Goal: Task Accomplishment & Management: Manage account settings

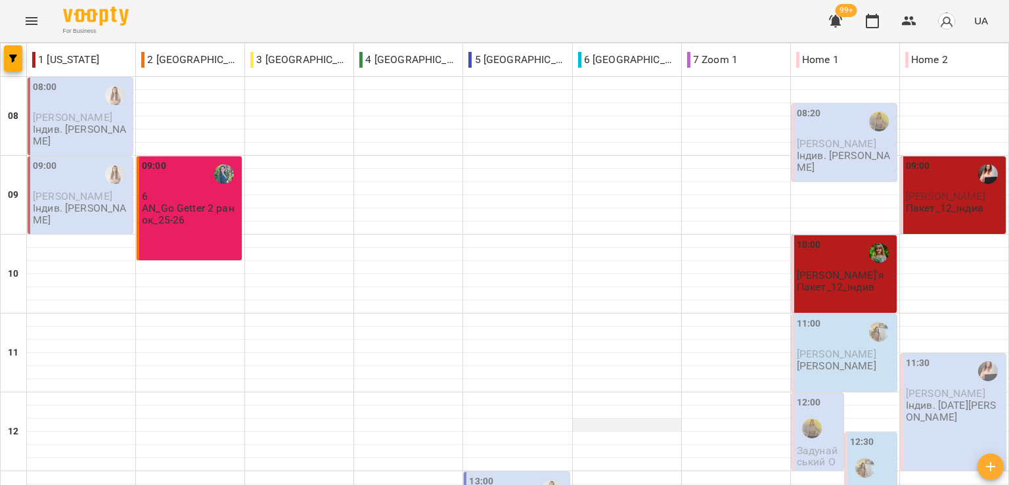
scroll to position [263, 0]
click at [216, 19] on div "For Business 99+ UA" at bounding box center [504, 21] width 1009 height 42
click at [280, 11] on div "For Business 99+ UA" at bounding box center [504, 21] width 1009 height 42
click at [272, 21] on div "For Business 99+ UA" at bounding box center [504, 21] width 1009 height 42
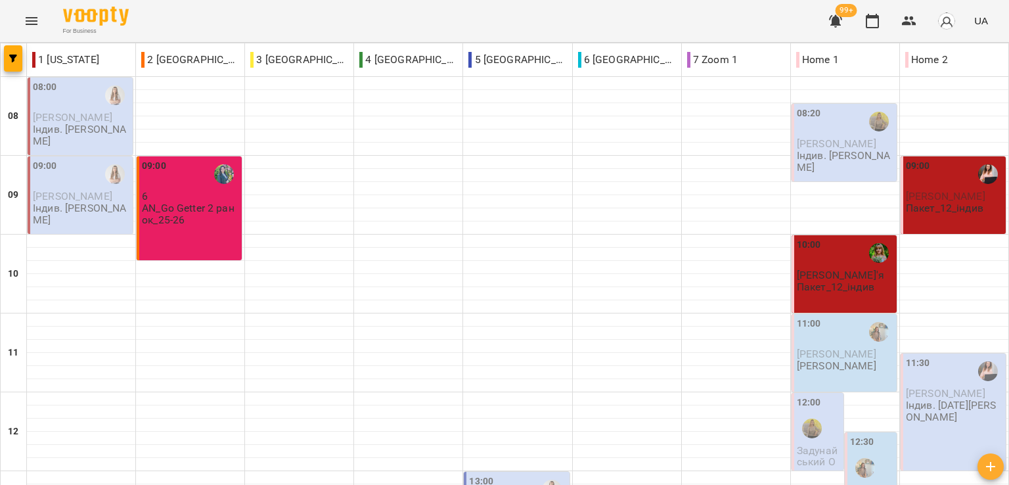
click at [205, 16] on div "For Business 99+ UA" at bounding box center [504, 21] width 1009 height 42
click at [195, 26] on div "For Business 99+ UA" at bounding box center [504, 21] width 1009 height 42
click at [187, 20] on div "For Business 99+ UA" at bounding box center [504, 21] width 1009 height 42
click at [286, 22] on div "For Business 99+ UA" at bounding box center [504, 21] width 1009 height 42
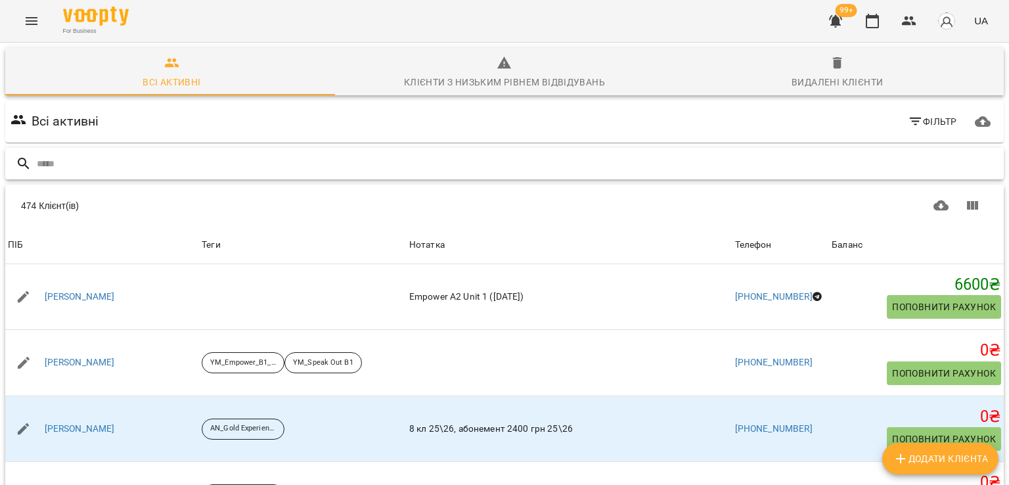
click at [213, 169] on input "text" at bounding box center [518, 164] width 962 height 22
paste input "**********"
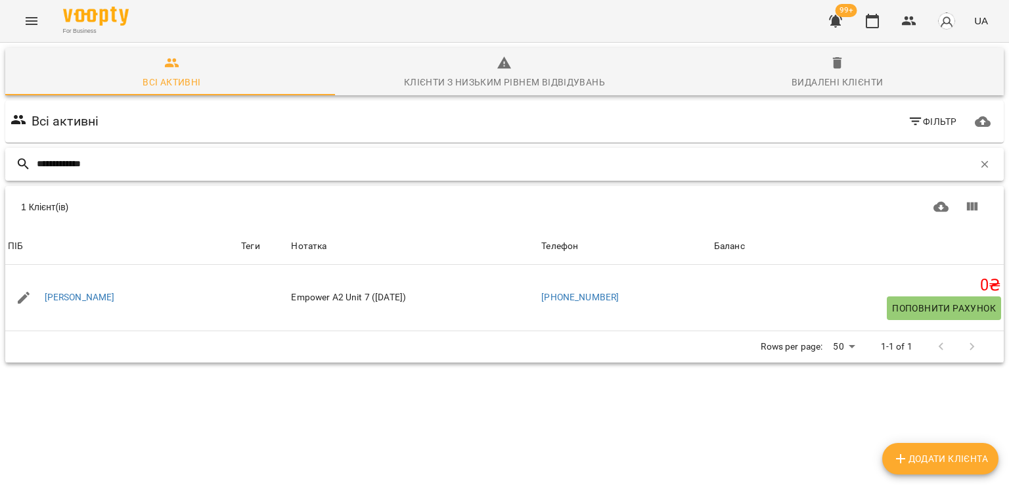
type input "**********"
drag, startPoint x: 186, startPoint y: 28, endPoint x: 329, endPoint y: 150, distance: 188.2
click at [186, 28] on div "For Business 99+ UA" at bounding box center [504, 21] width 1009 height 42
click at [981, 162] on icon "button" at bounding box center [984, 163] width 7 height 7
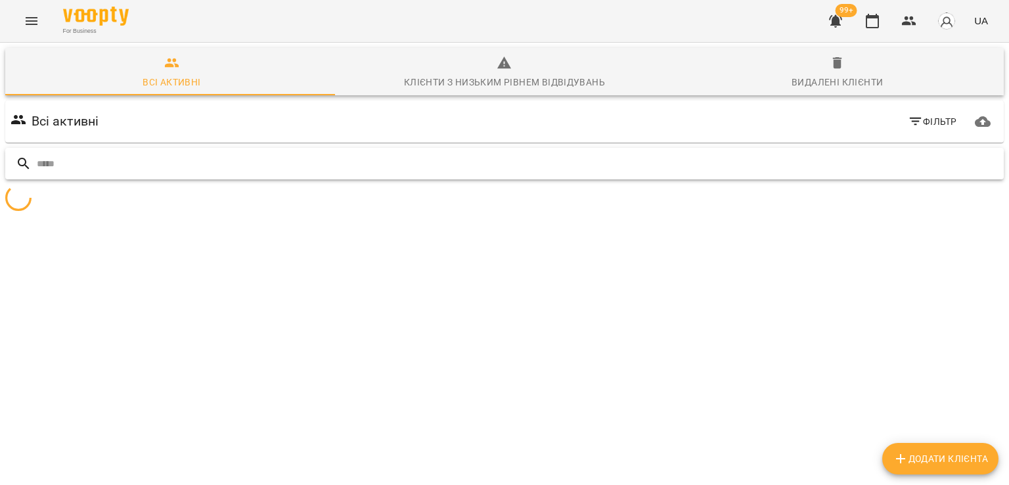
click at [556, 23] on div "For Business 99+ UA" at bounding box center [504, 21] width 1009 height 42
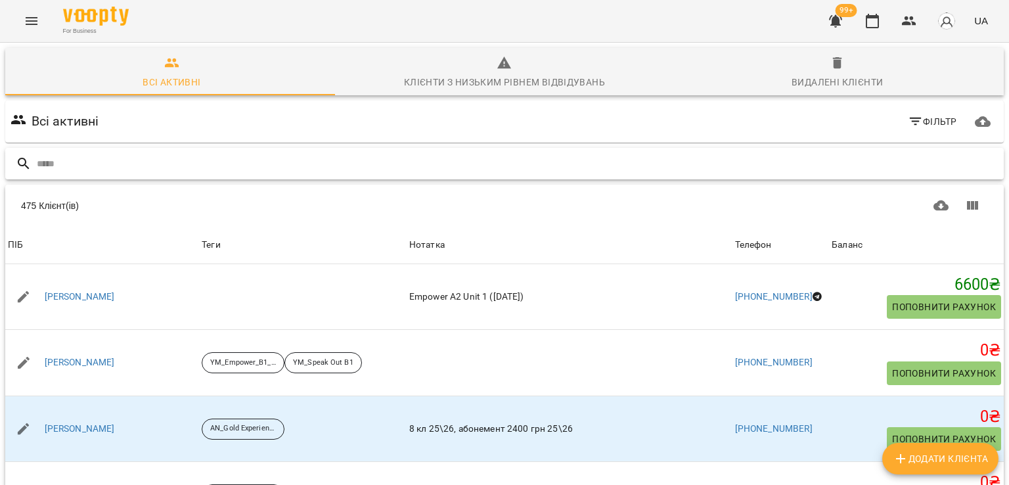
click at [839, 20] on icon "button" at bounding box center [835, 21] width 13 height 12
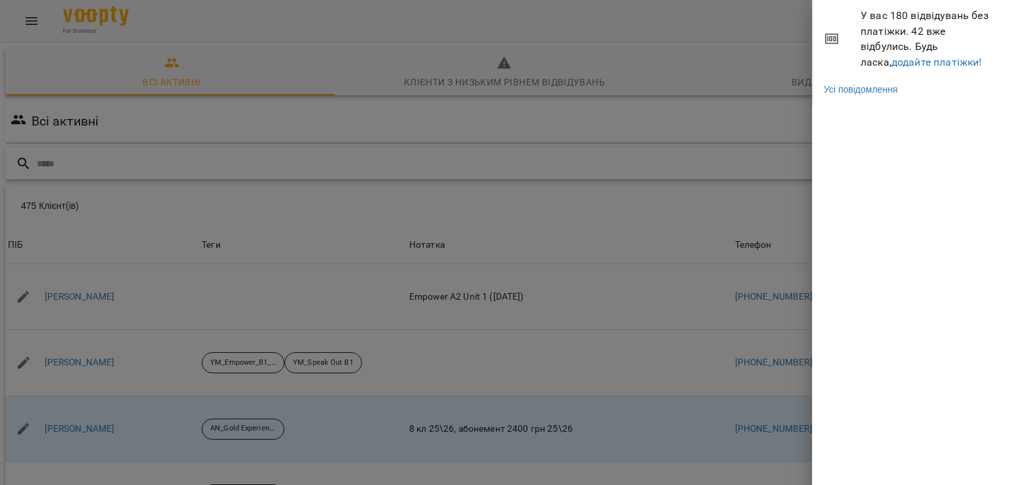
click at [544, 17] on div at bounding box center [504, 242] width 1009 height 485
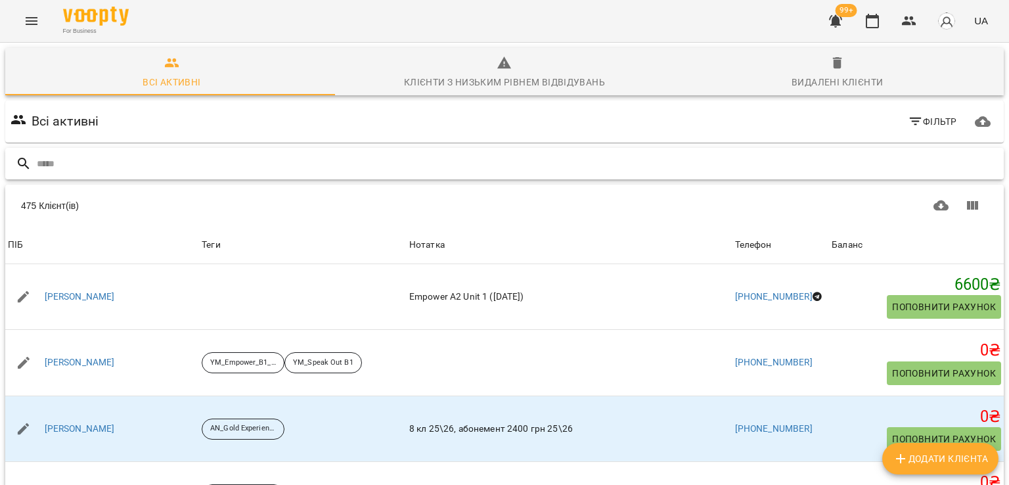
click at [328, 162] on input "text" at bounding box center [518, 164] width 962 height 22
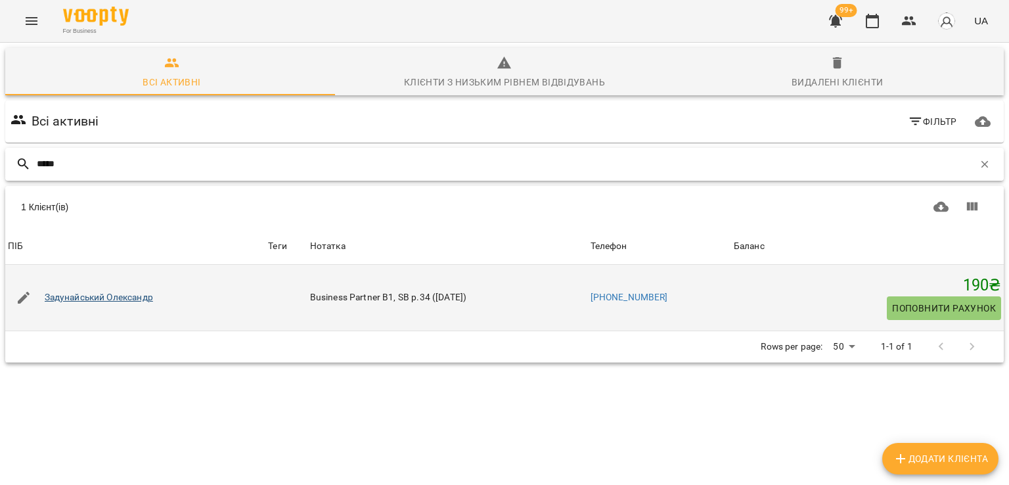
type input "*****"
click at [132, 295] on link "Задунайський Олександр" at bounding box center [99, 297] width 108 height 13
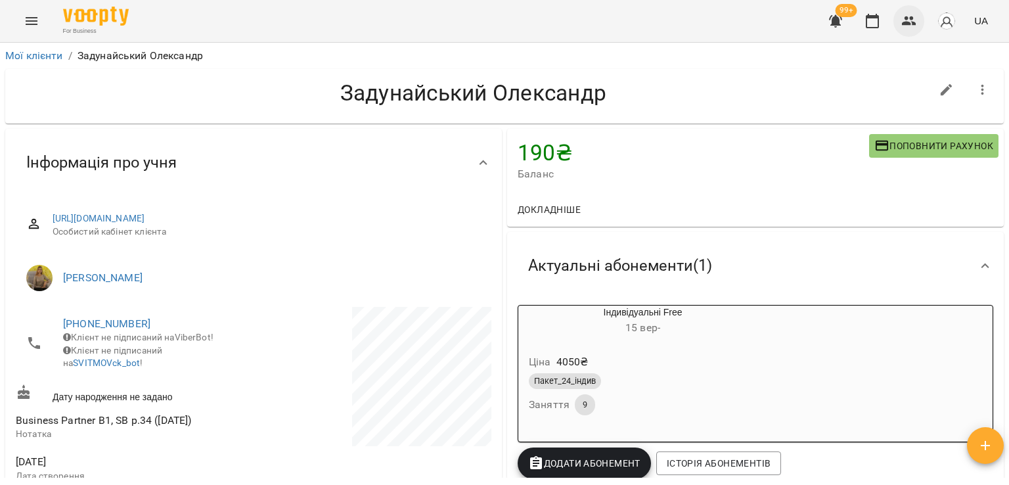
click at [914, 22] on icon "button" at bounding box center [909, 20] width 14 height 9
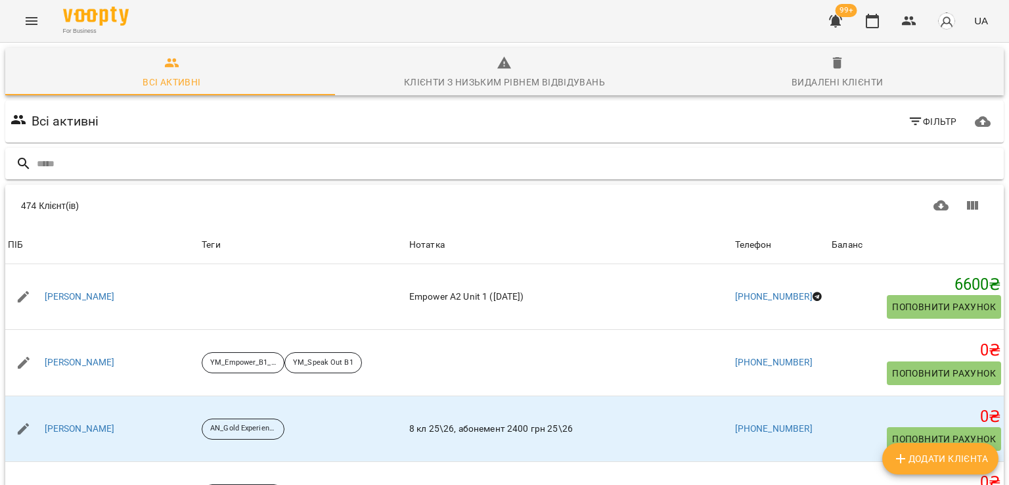
click at [305, 161] on input "text" at bounding box center [518, 164] width 962 height 22
click at [309, 164] on input "text" at bounding box center [518, 164] width 962 height 22
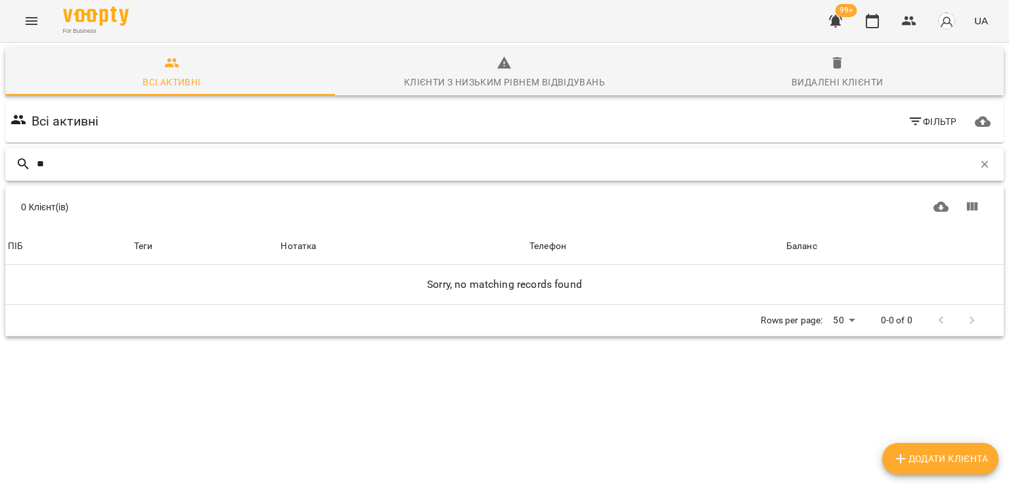
type input "*"
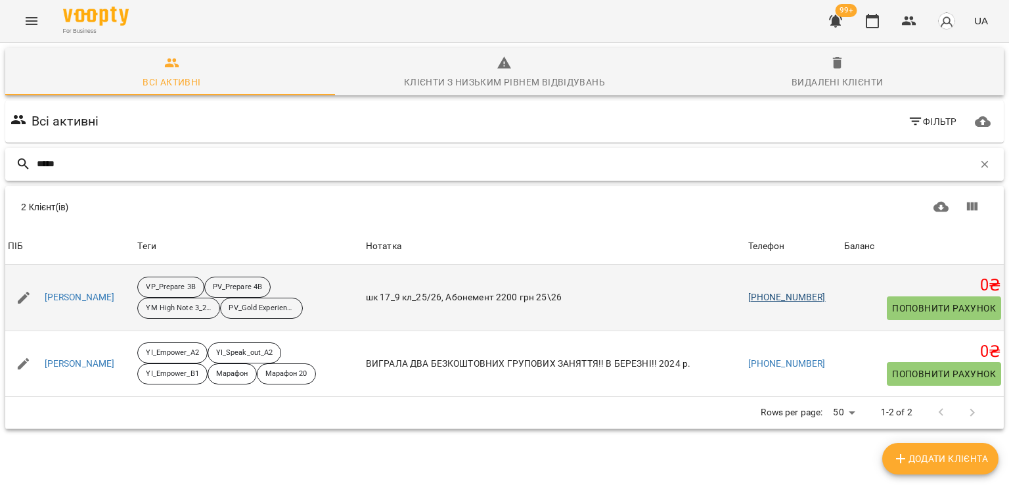
type input "*****"
click at [787, 295] on link "+380969029589" at bounding box center [787, 297] width 78 height 11
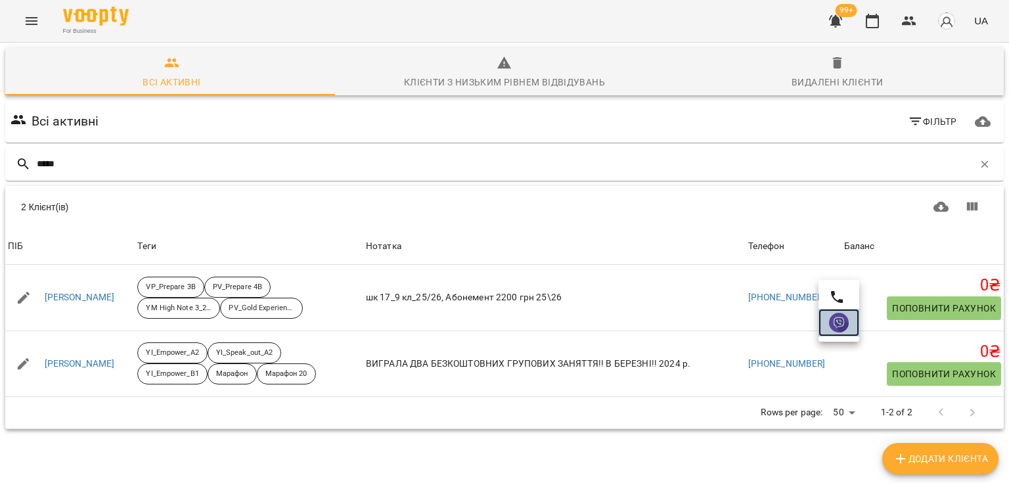
click at [843, 325] on img at bounding box center [839, 323] width 20 height 20
drag, startPoint x: 189, startPoint y: 25, endPoint x: 217, endPoint y: 35, distance: 29.9
click at [190, 25] on div "For Business 99+ UA" at bounding box center [504, 21] width 1009 height 42
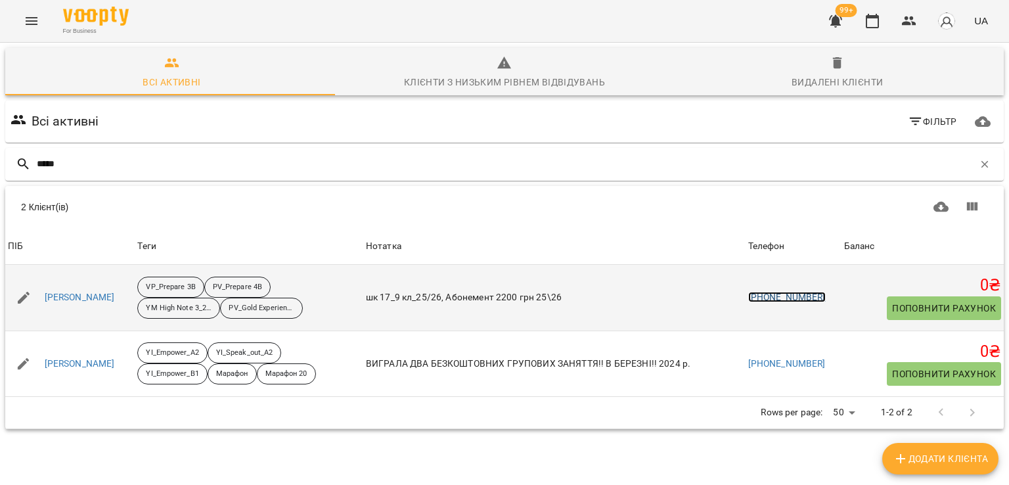
click at [793, 293] on link "+380969029589" at bounding box center [787, 297] width 78 height 11
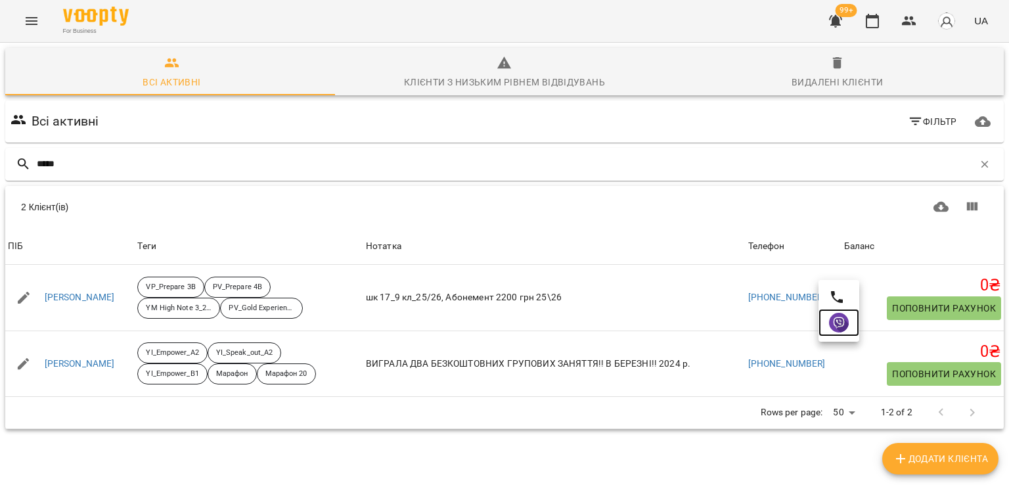
click at [833, 322] on img at bounding box center [839, 323] width 20 height 20
click at [185, 31] on div "For Business 99+ UA" at bounding box center [504, 21] width 1009 height 42
click at [979, 164] on icon "button" at bounding box center [985, 164] width 12 height 12
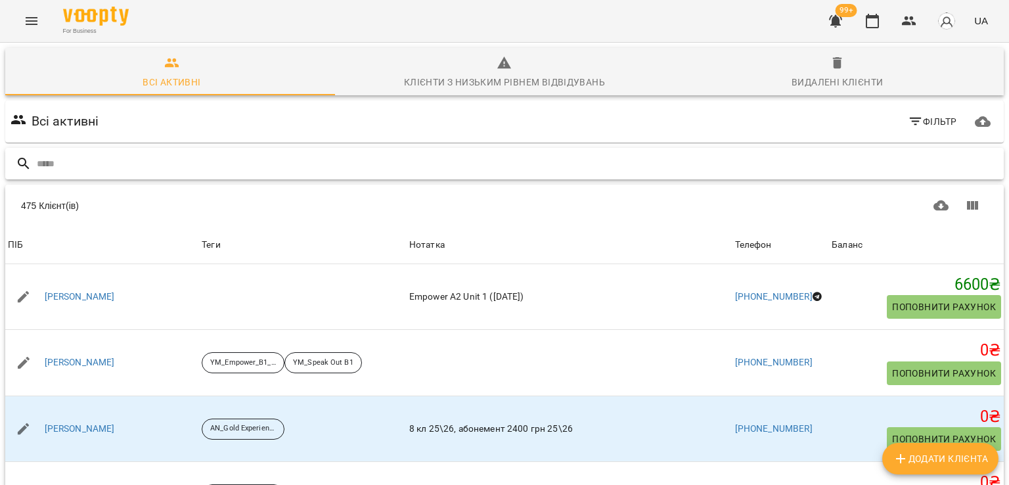
click at [321, 164] on input "text" at bounding box center [518, 164] width 962 height 22
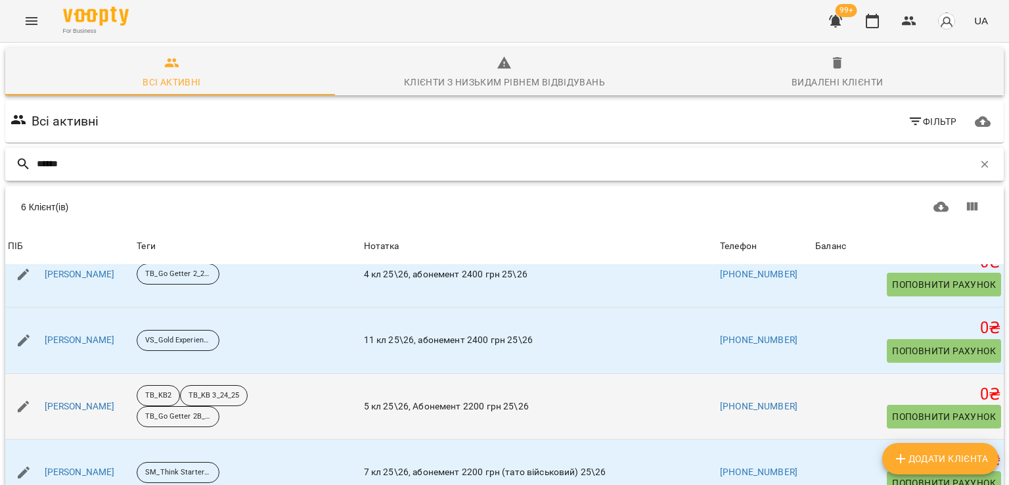
scroll to position [104, 0]
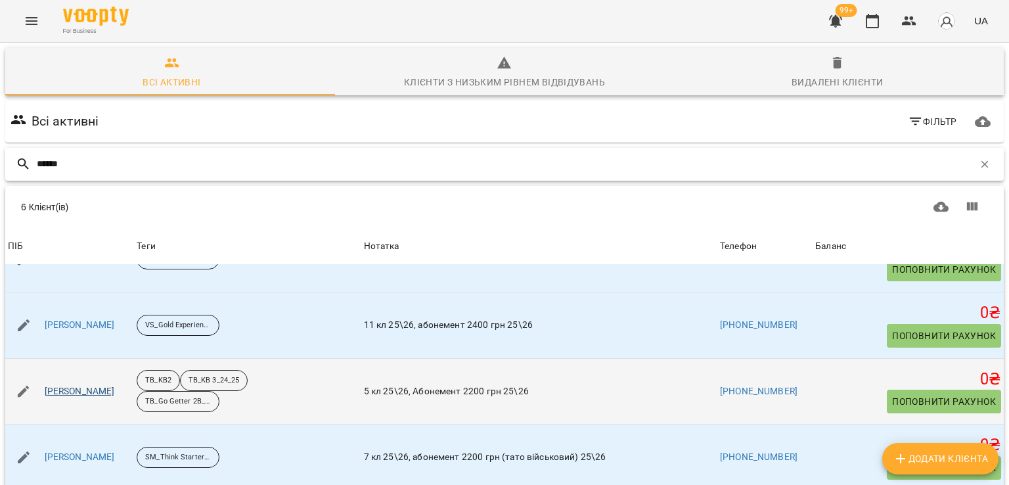
type input "******"
click at [101, 387] on link "Бондаренко Микола" at bounding box center [80, 391] width 70 height 13
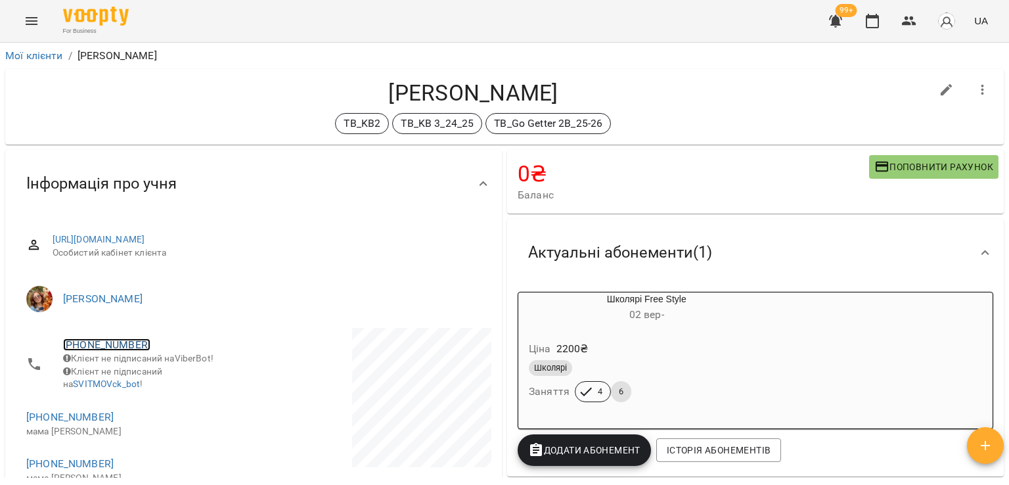
click at [102, 339] on link "[PHONE_NUMBER]" at bounding box center [106, 344] width 87 height 12
click at [167, 366] on img at bounding box center [160, 370] width 20 height 20
click at [131, 90] on h4 "[PERSON_NAME]" at bounding box center [473, 92] width 915 height 27
click at [909, 21] on icon "button" at bounding box center [909, 21] width 16 height 16
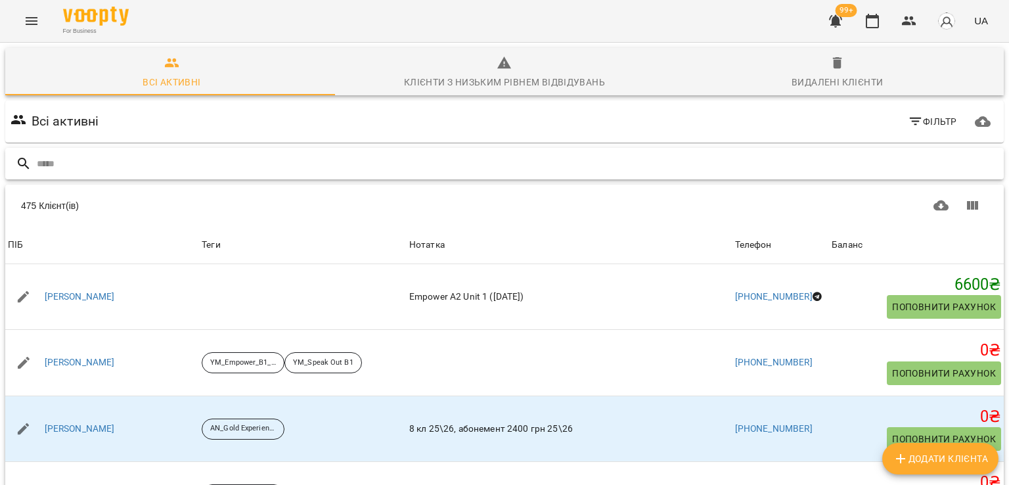
click at [281, 158] on input "text" at bounding box center [518, 164] width 962 height 22
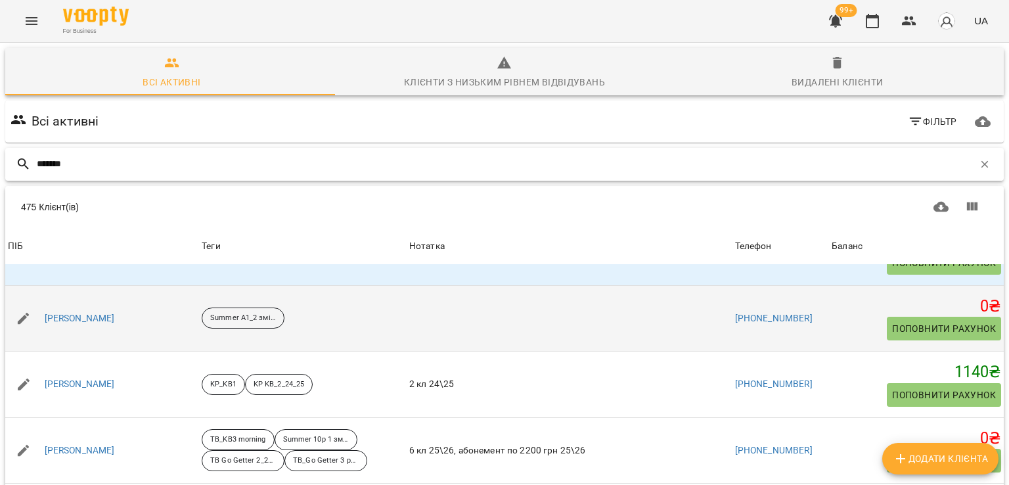
scroll to position [197, 0]
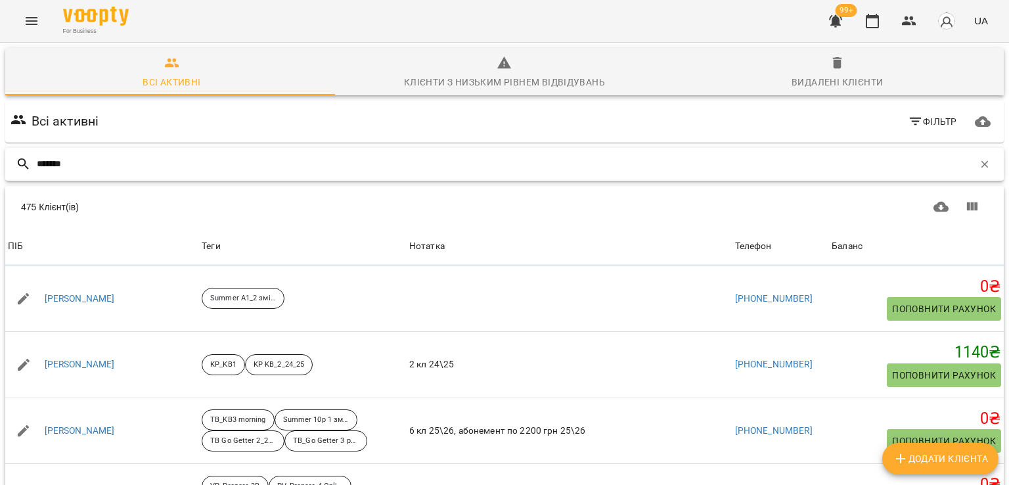
click at [139, 166] on input "*******" at bounding box center [505, 164] width 937 height 22
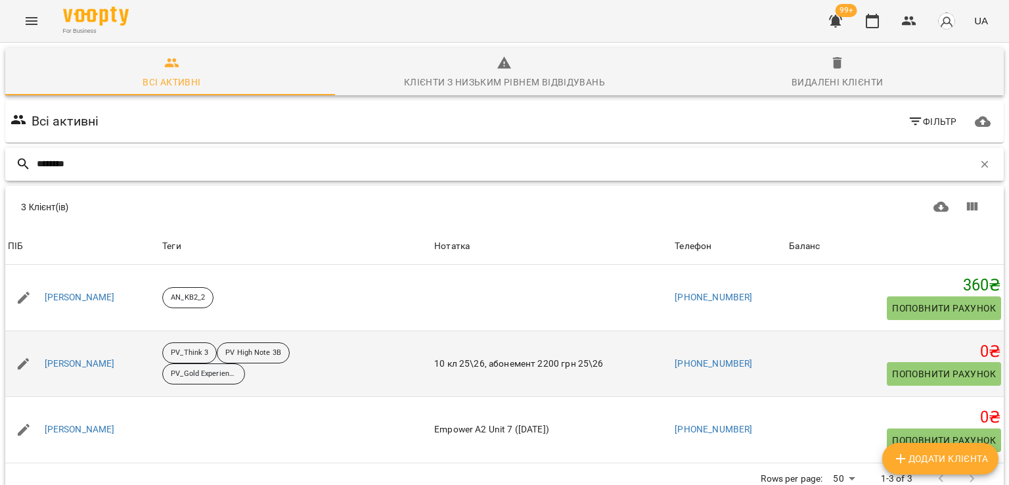
scroll to position [58, 0]
type input "*******"
click at [107, 357] on link "Кравченко Артем" at bounding box center [80, 363] width 70 height 13
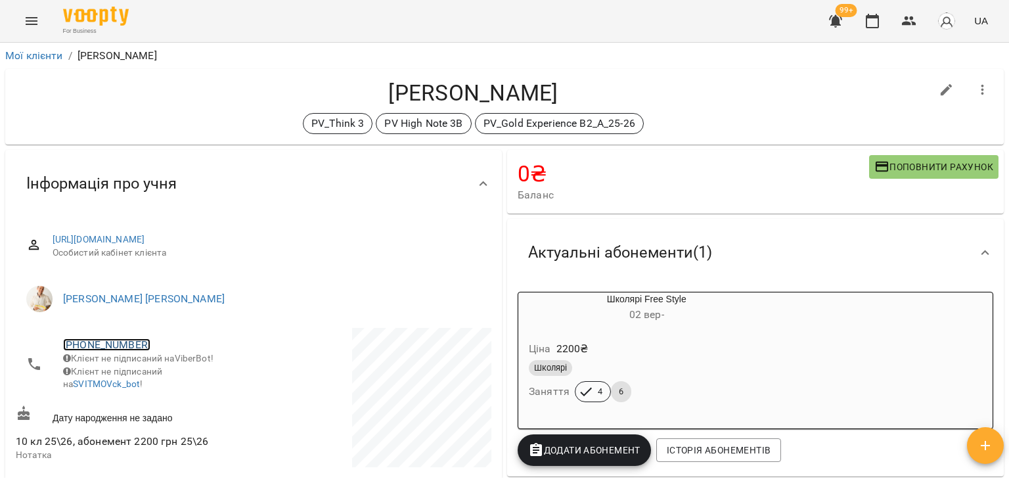
click at [108, 341] on link "+380939239834" at bounding box center [106, 344] width 87 height 12
click at [164, 374] on img at bounding box center [160, 370] width 20 height 20
drag, startPoint x: 163, startPoint y: 129, endPoint x: 174, endPoint y: 119, distance: 15.3
click at [163, 129] on div "PV_Think 3 PV High Note 3B PV_Gold Experience B2_A_25-26" at bounding box center [473, 123] width 915 height 21
click at [916, 24] on icon "button" at bounding box center [909, 20] width 14 height 9
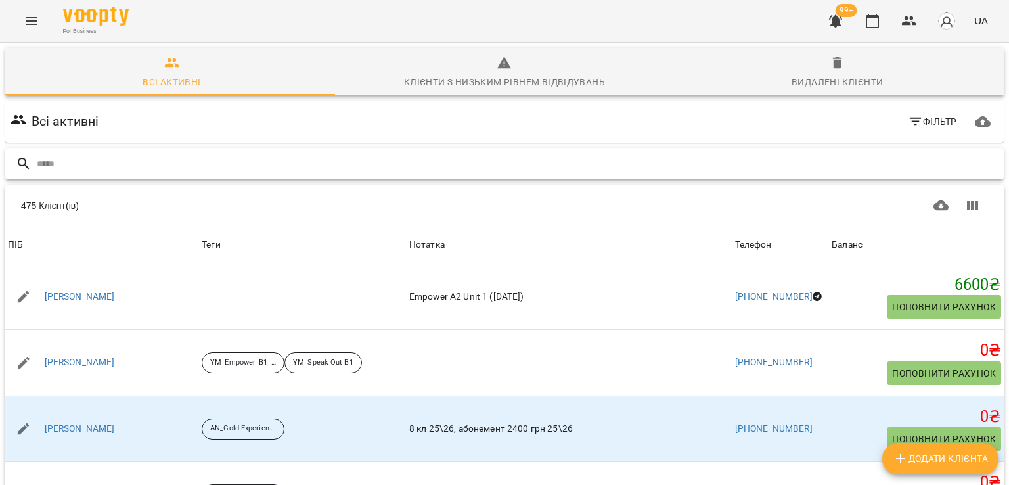
click at [213, 171] on input "text" at bounding box center [518, 164] width 962 height 22
paste input "**********"
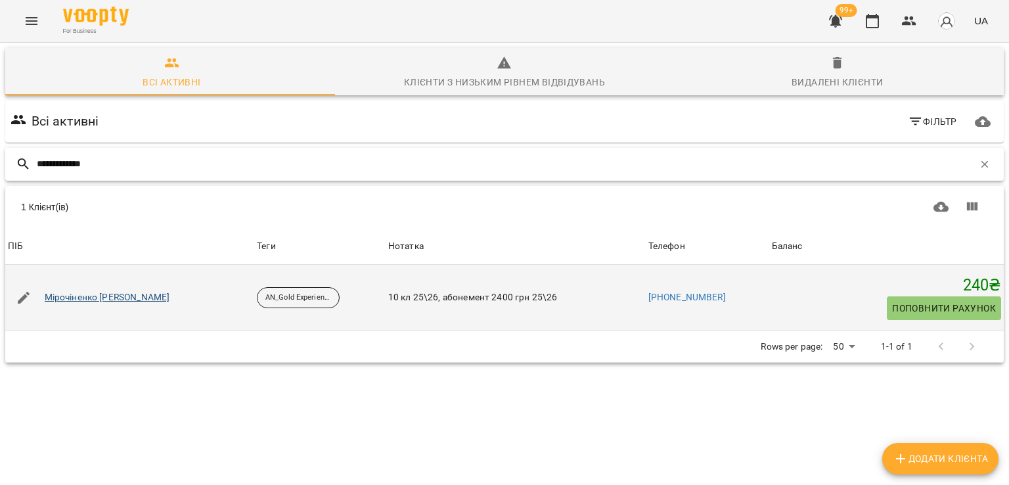
type input "**********"
click at [80, 296] on link "Мірочіненко Артем" at bounding box center [107, 297] width 125 height 13
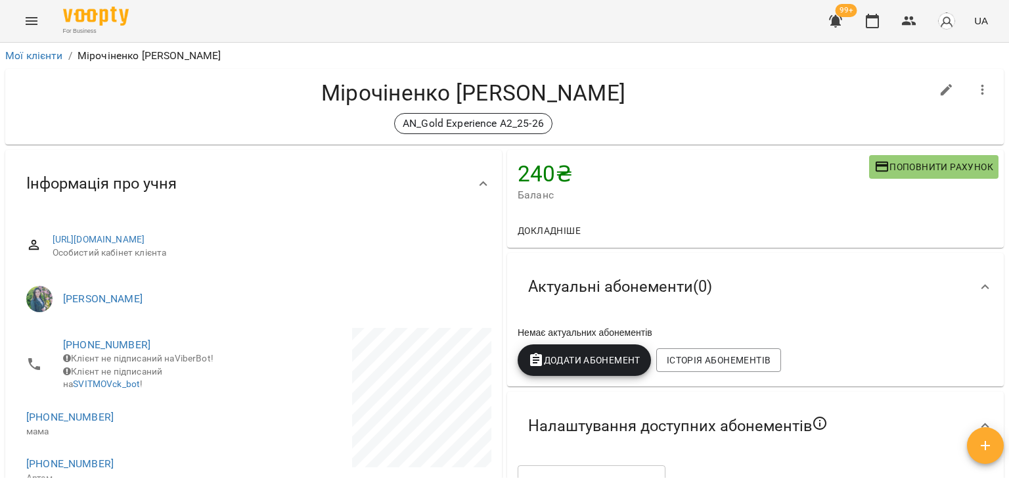
click at [127, 108] on div "Мірочіненко Артем AN_Gold Experience A2_25-26" at bounding box center [473, 106] width 915 height 55
click at [271, 97] on h4 "Мірочіненко [PERSON_NAME]" at bounding box center [473, 92] width 915 height 27
click at [158, 90] on h4 "Мірочіненко [PERSON_NAME]" at bounding box center [473, 92] width 915 height 27
drag, startPoint x: 129, startPoint y: 116, endPoint x: 191, endPoint y: 77, distance: 73.4
click at [129, 116] on div "AN_Gold Experience A2_25-26" at bounding box center [473, 123] width 915 height 21
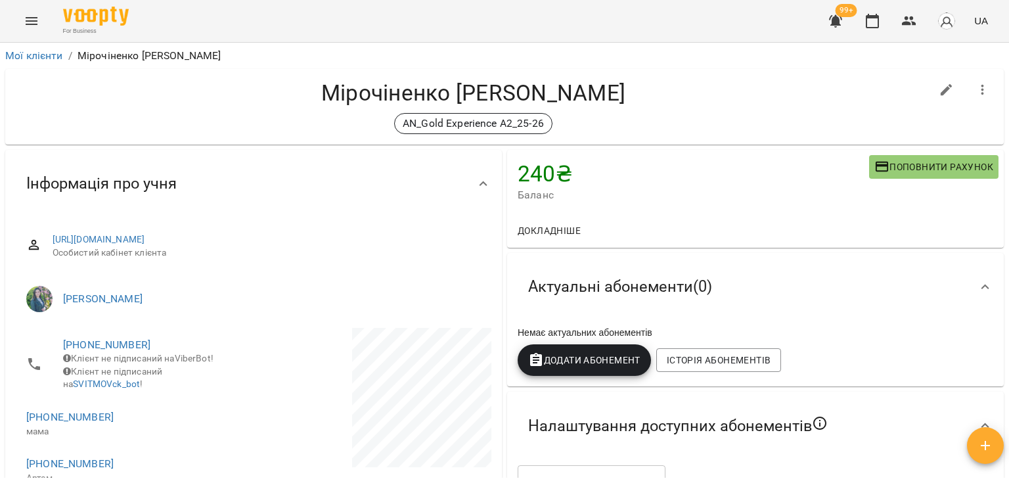
click at [575, 363] on span "Додати Абонемент" at bounding box center [584, 360] width 112 height 16
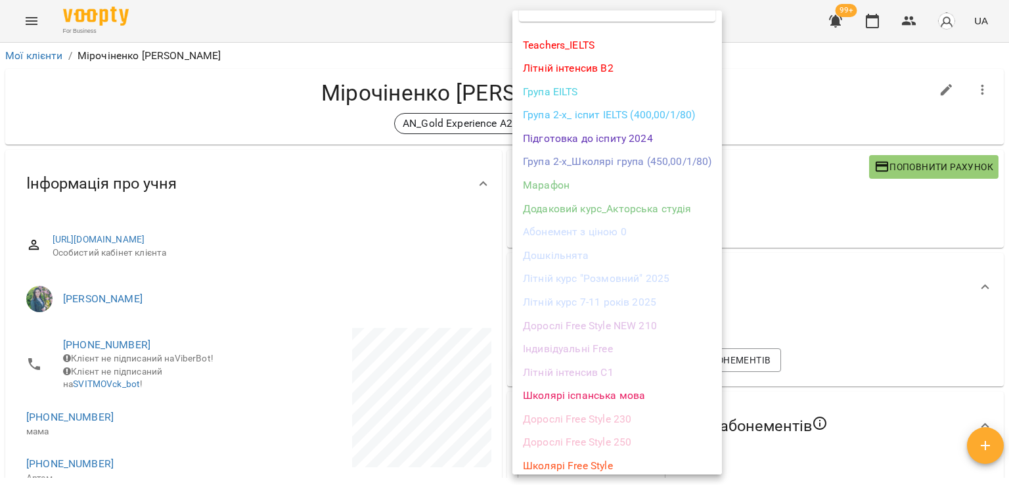
scroll to position [65, 0]
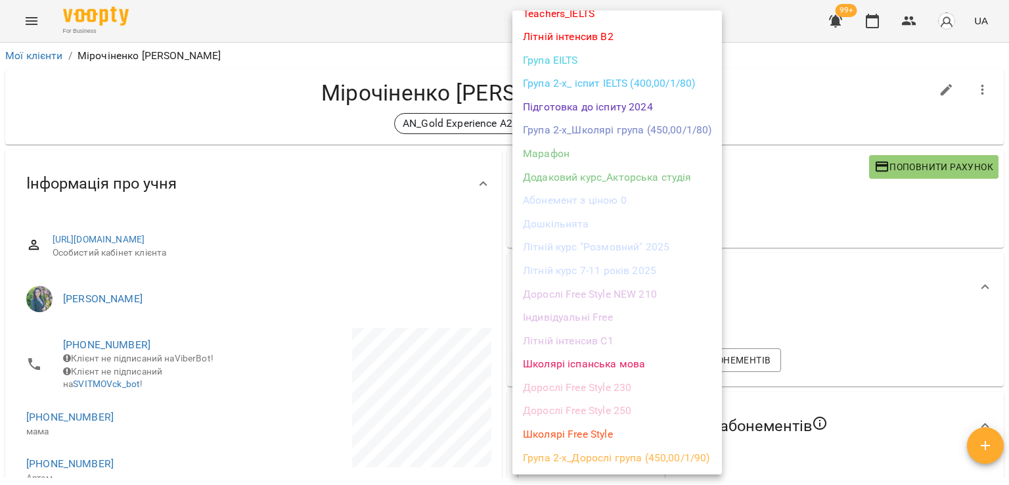
click at [557, 433] on li "Школярі Free Style" at bounding box center [617, 434] width 210 height 24
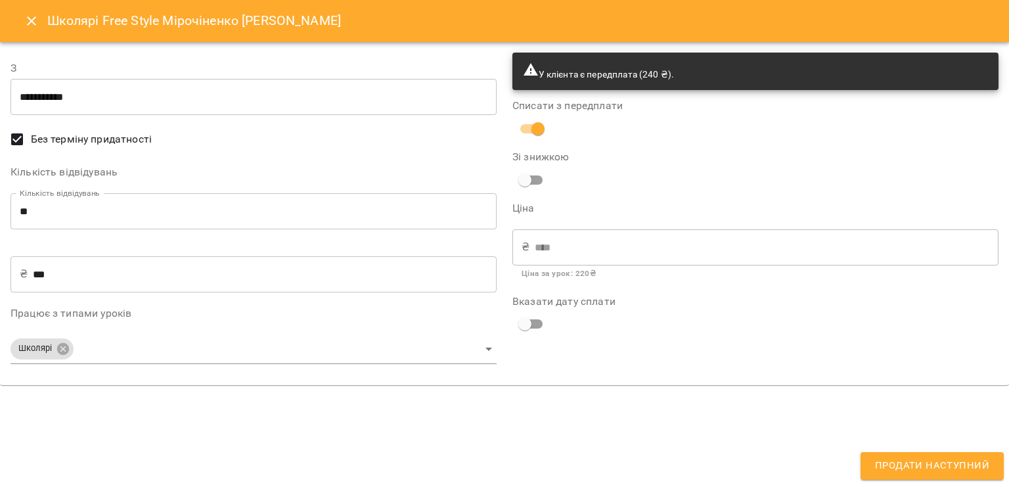
type input "**********"
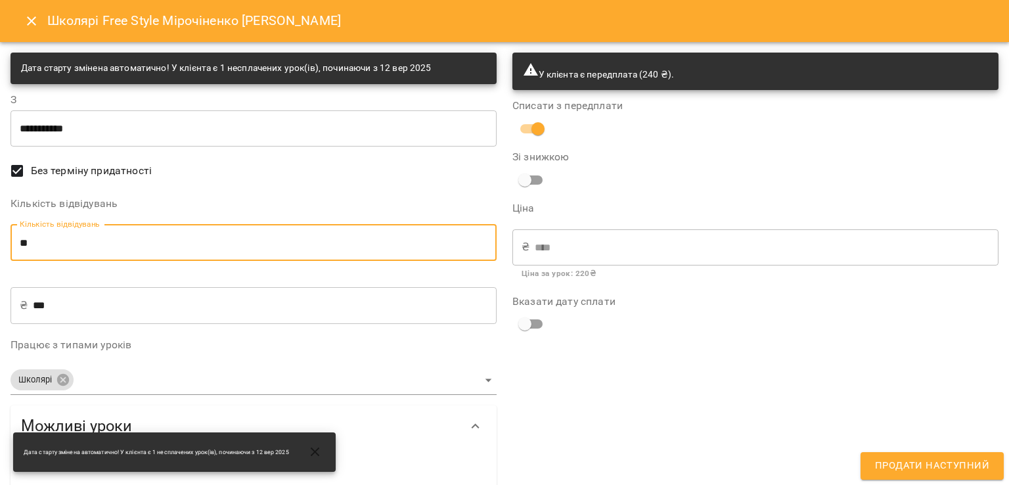
click at [49, 252] on input "**" at bounding box center [254, 242] width 486 height 37
type input "*"
type input "***"
type input "*"
click at [41, 306] on input "***" at bounding box center [265, 305] width 464 height 37
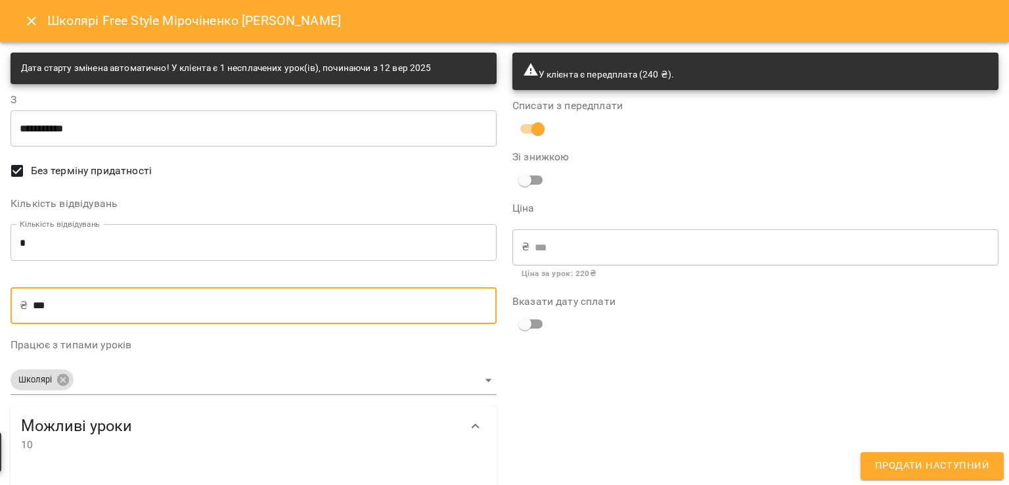
type input "**"
type input "***"
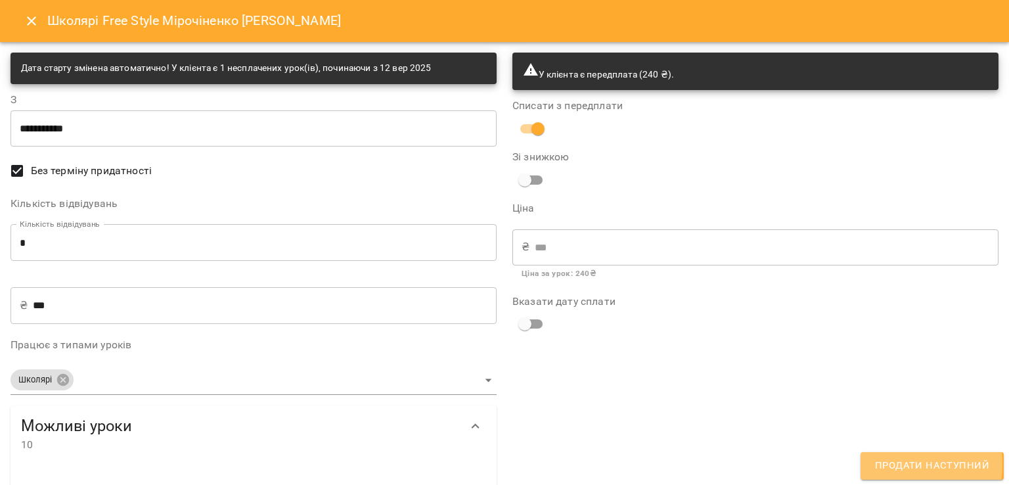
click at [898, 464] on span "Продати наступний" at bounding box center [932, 465] width 114 height 17
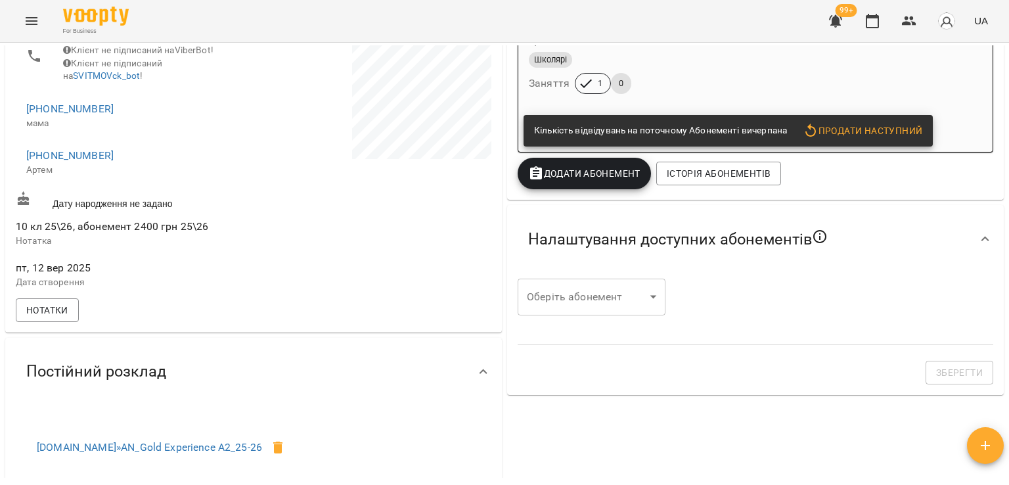
scroll to position [328, 0]
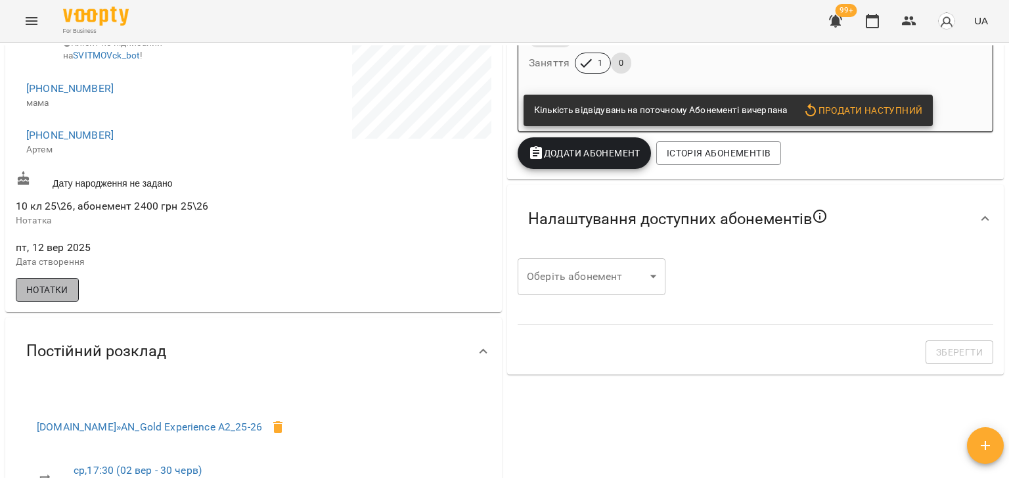
click at [53, 295] on span "Нотатки" at bounding box center [47, 290] width 42 height 16
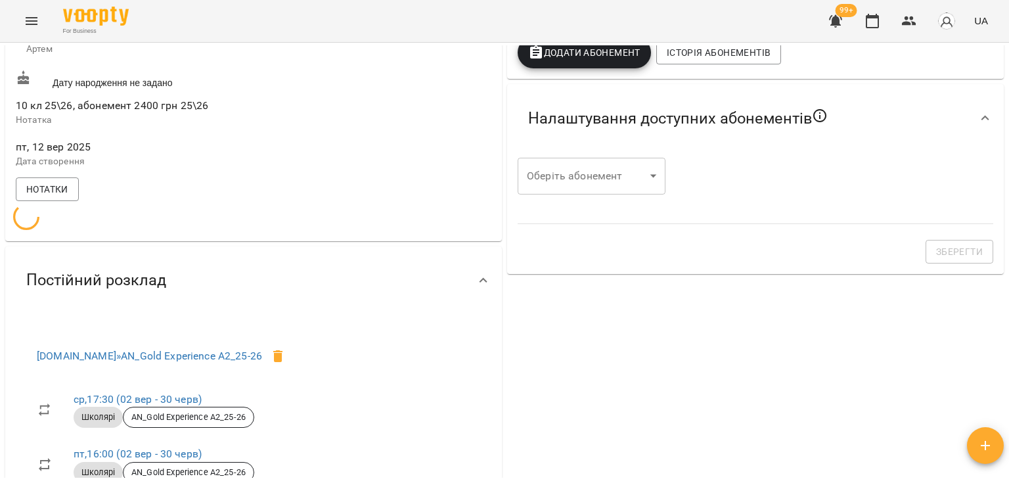
scroll to position [460, 0]
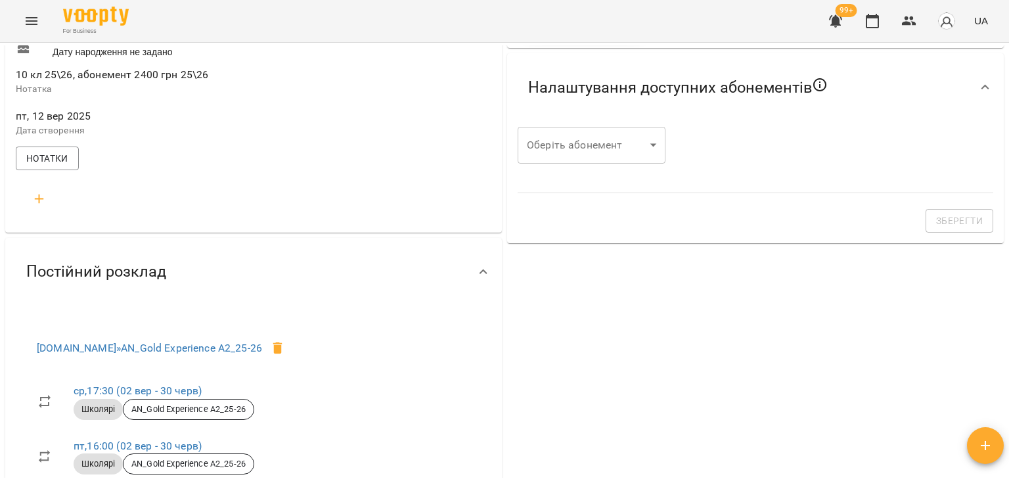
click at [34, 207] on icon "button" at bounding box center [40, 199] width 16 height 16
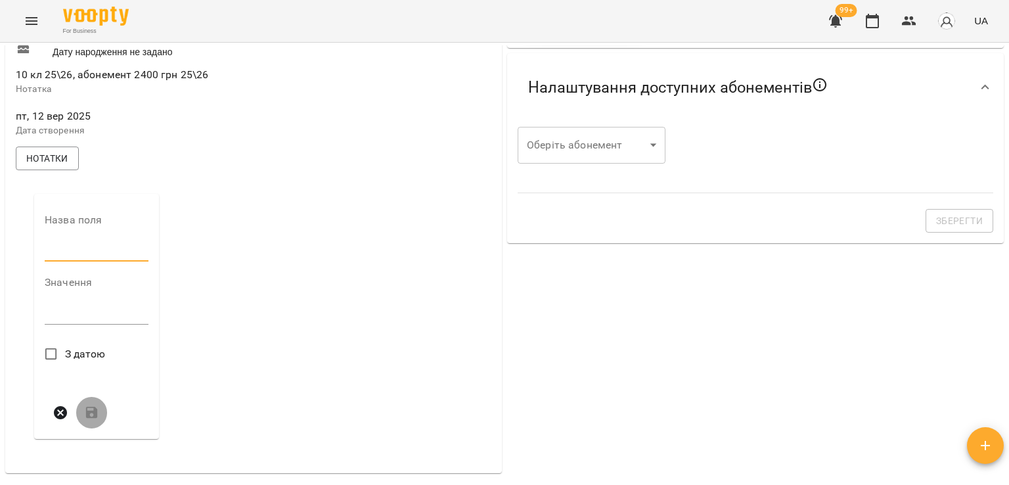
drag, startPoint x: 71, startPoint y: 255, endPoint x: 72, endPoint y: 266, distance: 10.5
click at [72, 255] on input "text" at bounding box center [97, 250] width 104 height 21
type input "****"
drag, startPoint x: 81, startPoint y: 336, endPoint x: 79, endPoint y: 328, distance: 7.5
click at [81, 329] on div "*" at bounding box center [97, 318] width 104 height 21
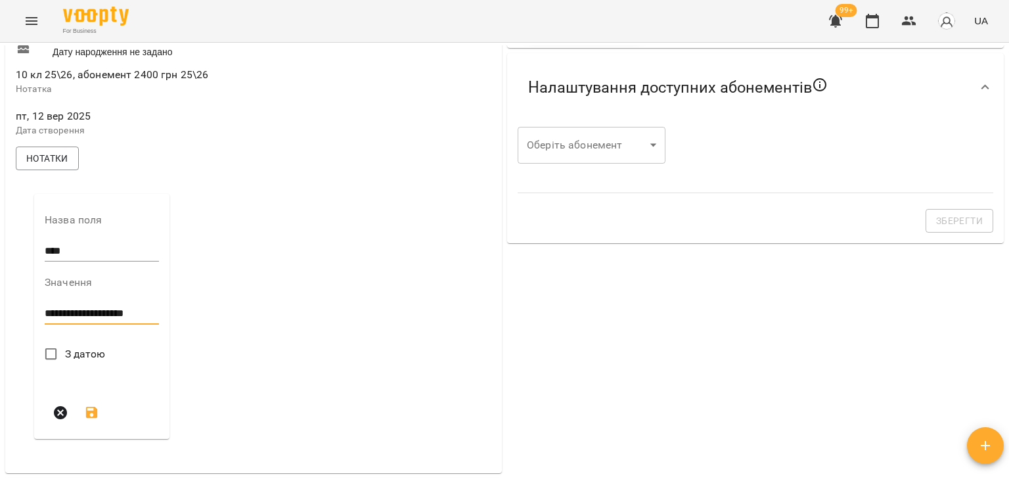
type textarea "**********"
click at [102, 455] on button "submit" at bounding box center [92, 449] width 32 height 32
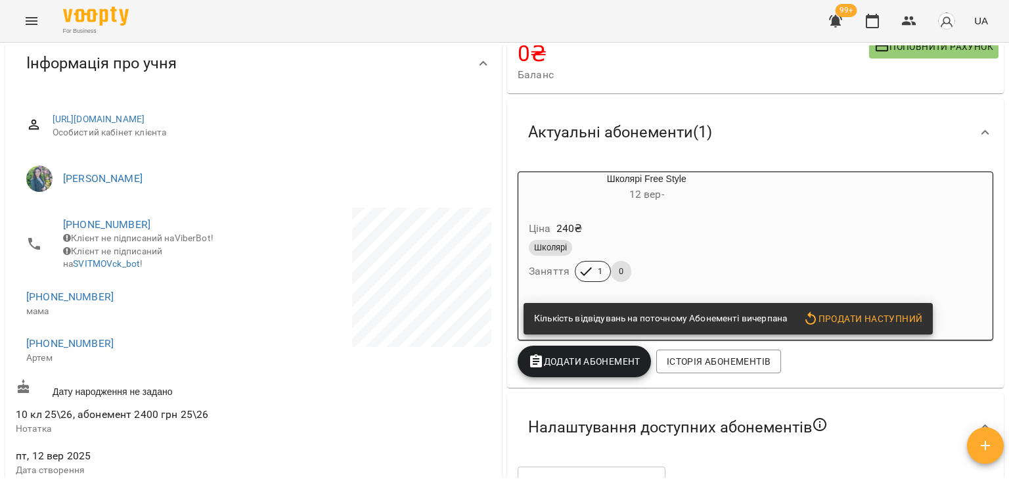
scroll to position [0, 0]
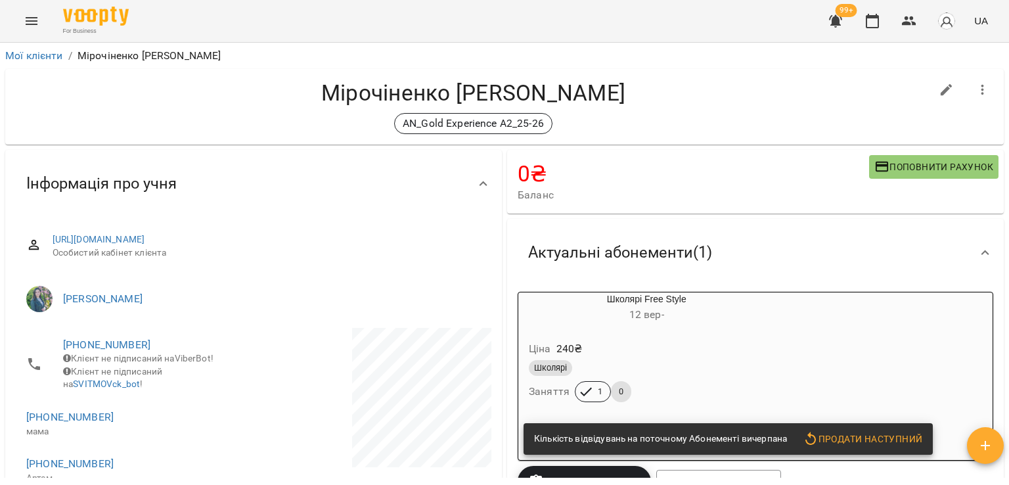
click at [975, 92] on icon "button" at bounding box center [983, 90] width 16 height 16
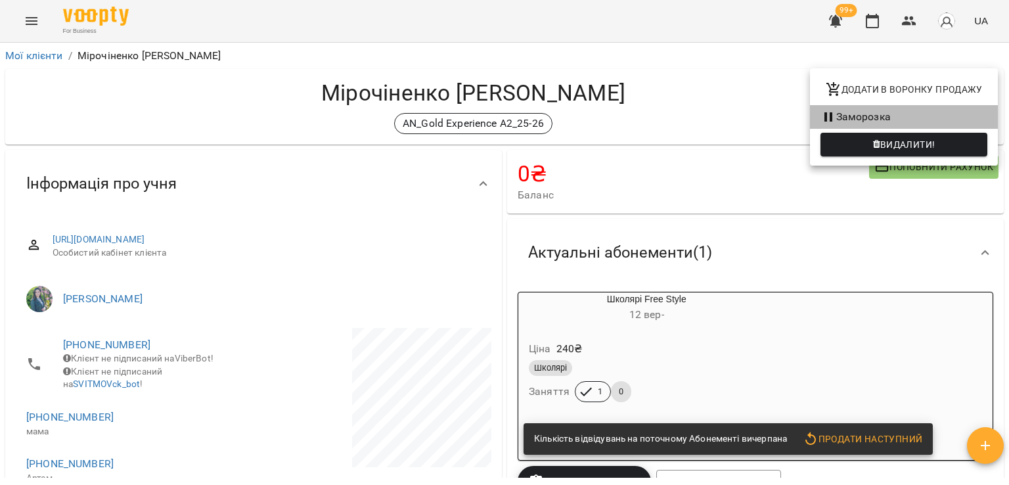
click at [854, 110] on li "Заморозка" at bounding box center [904, 117] width 188 height 24
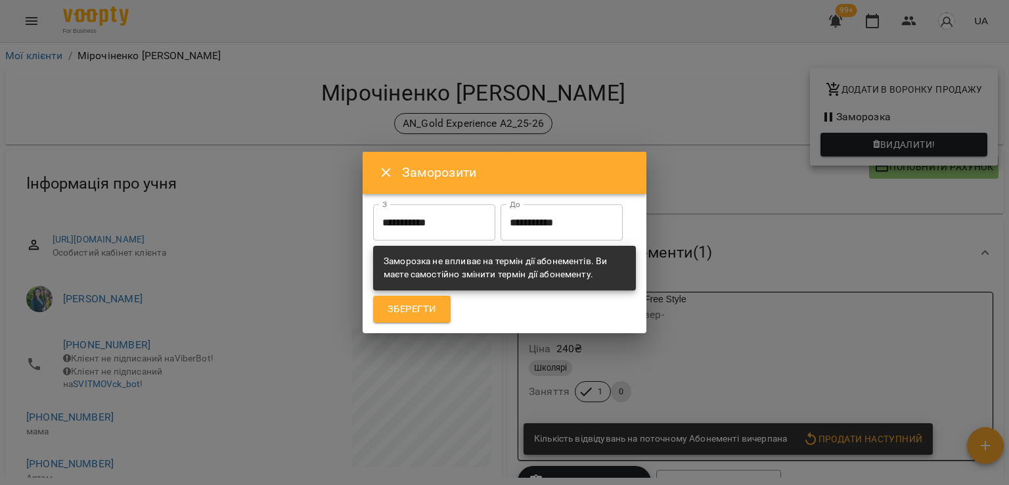
click at [431, 205] on input "**********" at bounding box center [434, 222] width 122 height 37
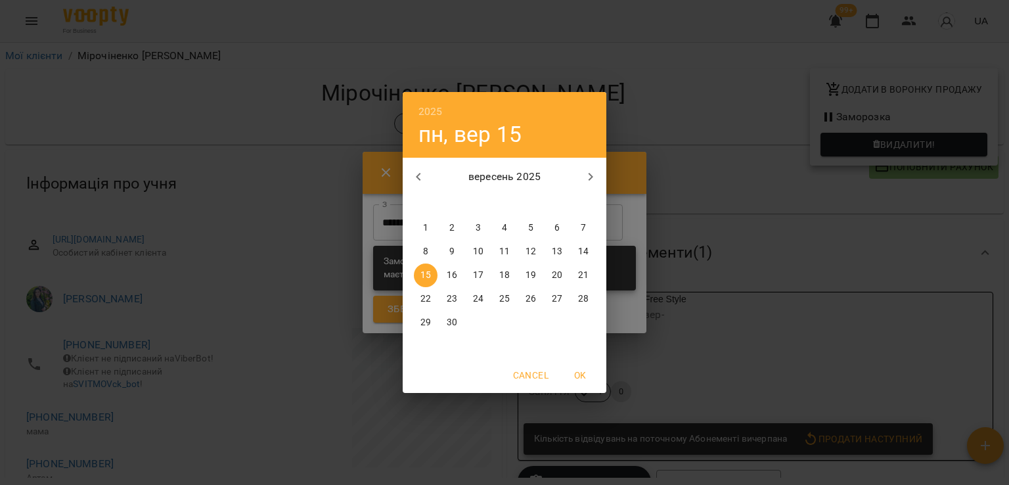
click at [427, 277] on p "15" at bounding box center [425, 275] width 11 height 13
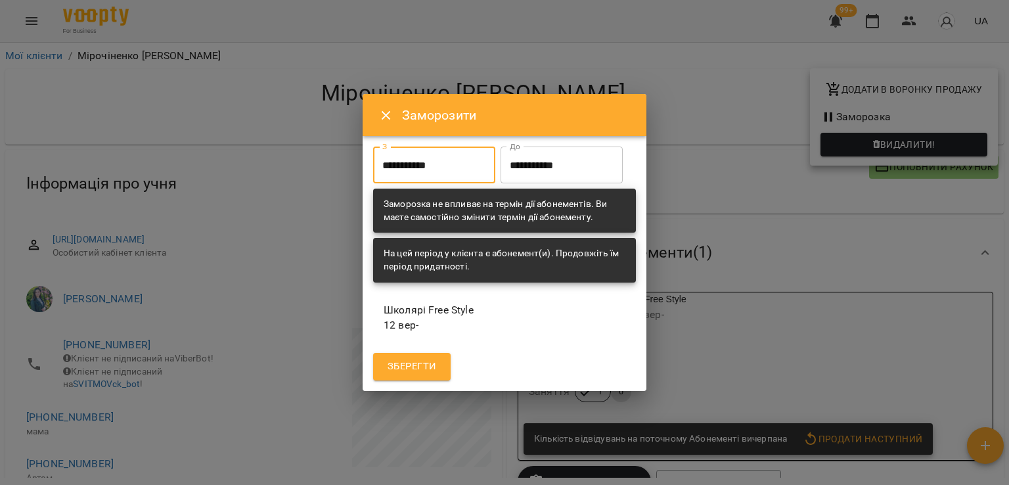
click at [500, 183] on input "**********" at bounding box center [561, 164] width 122 height 37
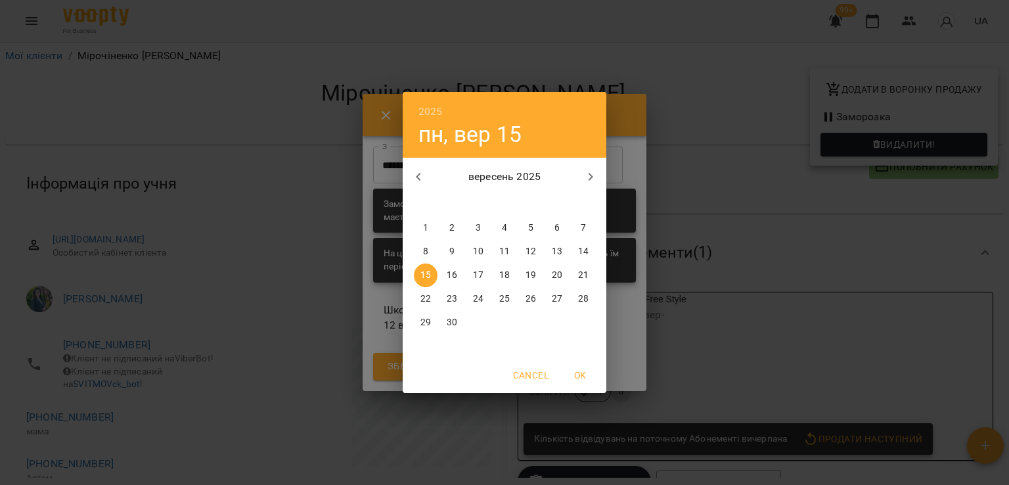
click at [583, 273] on p "21" at bounding box center [583, 275] width 11 height 13
type input "**********"
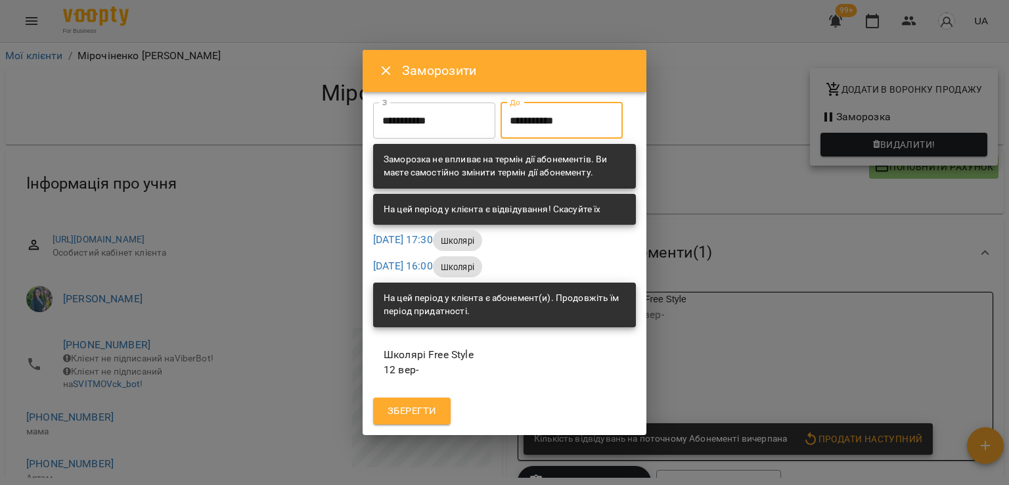
click at [432, 420] on span "Зберегти" at bounding box center [412, 411] width 49 height 17
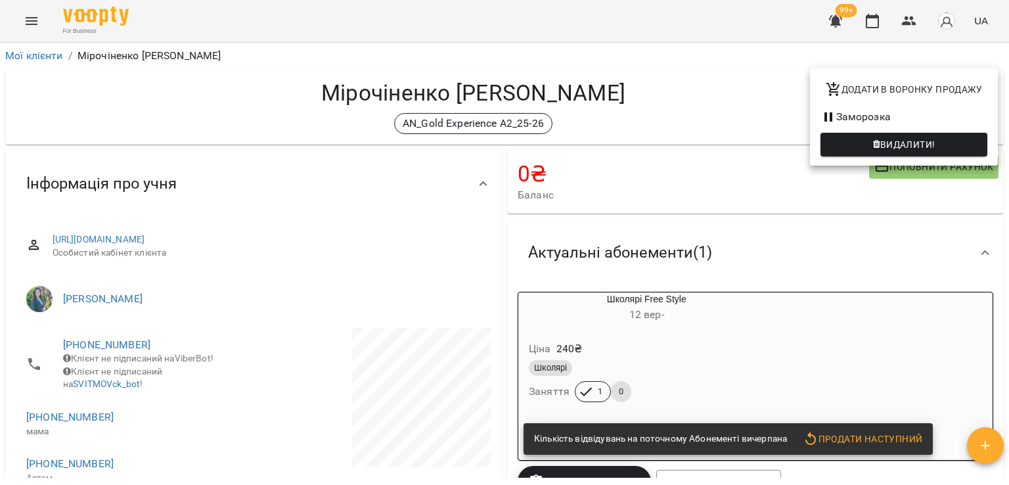
click at [234, 114] on div at bounding box center [504, 242] width 1009 height 485
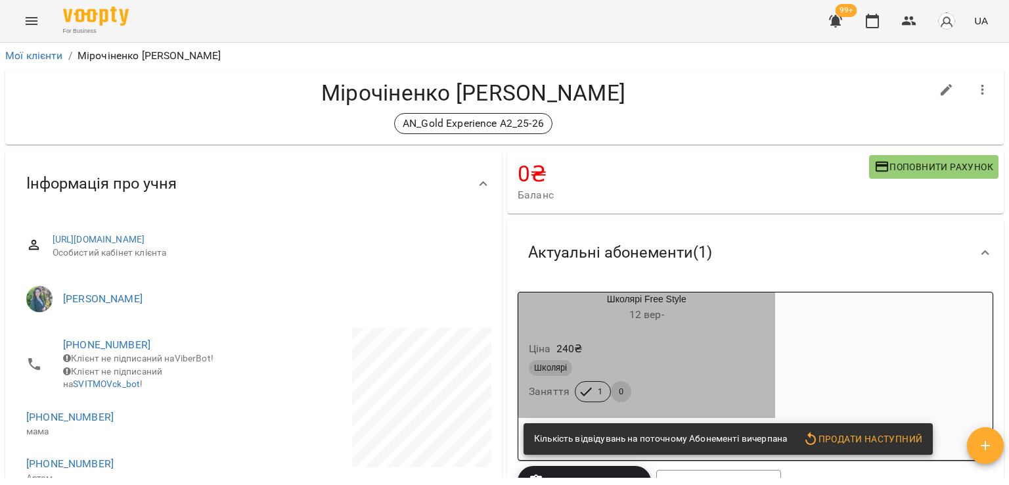
click at [765, 388] on div "Школярі Заняття 1 0" at bounding box center [646, 380] width 241 height 47
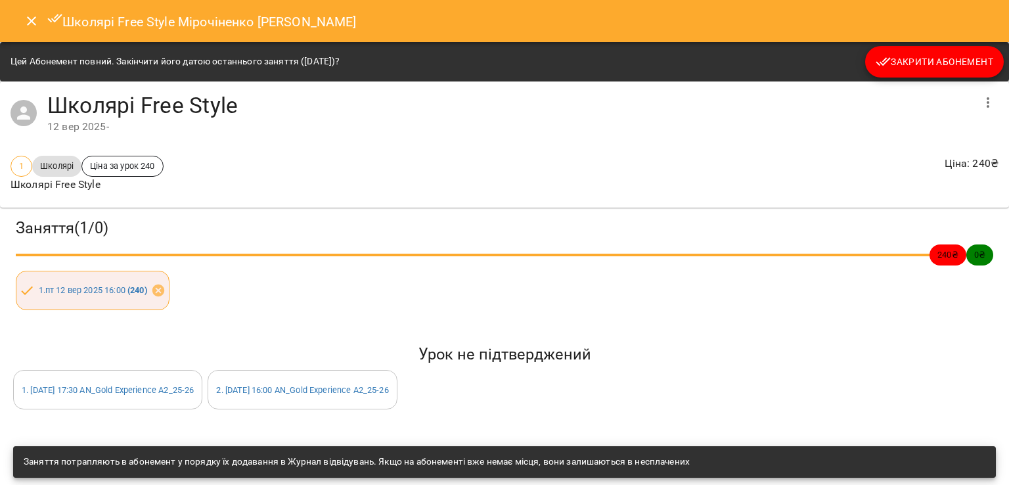
click at [897, 58] on span "Закрити Абонемент" at bounding box center [935, 62] width 118 height 16
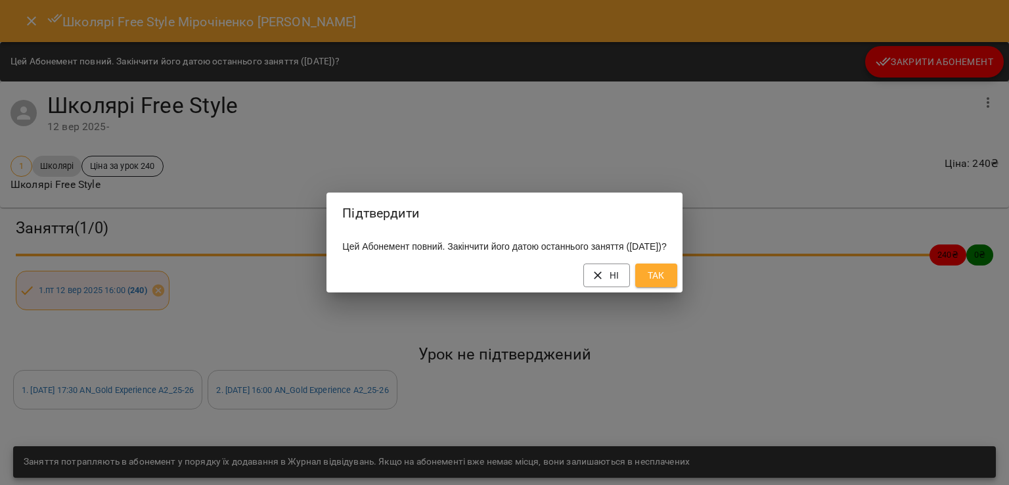
click at [667, 283] on span "Так" at bounding box center [656, 275] width 21 height 16
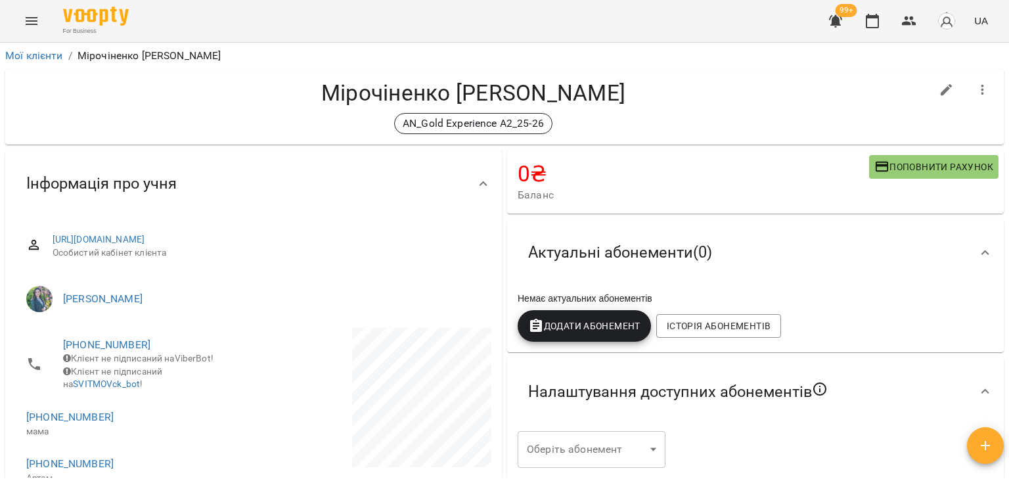
click at [226, 103] on h4 "Мірочіненко [PERSON_NAME]" at bounding box center [473, 92] width 915 height 27
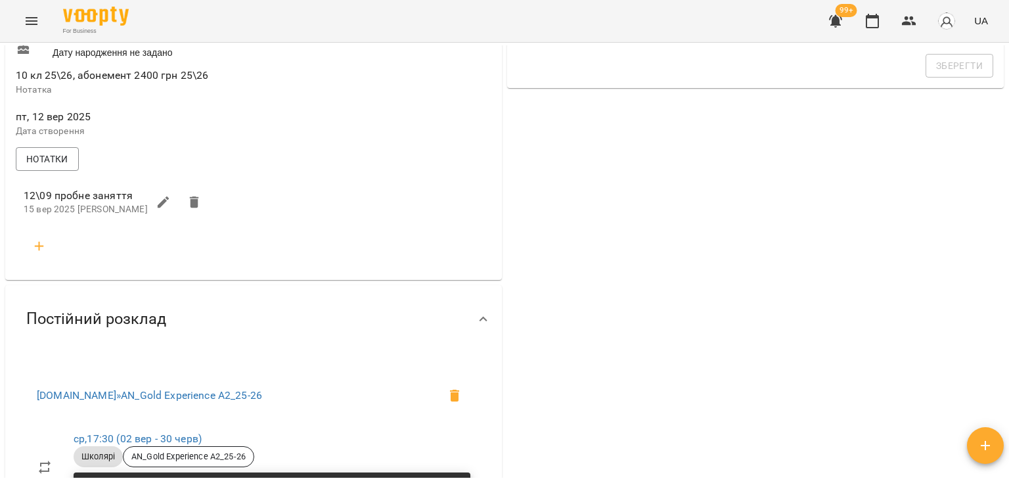
scroll to position [460, 0]
click at [41, 261] on button "button" at bounding box center [40, 246] width 32 height 32
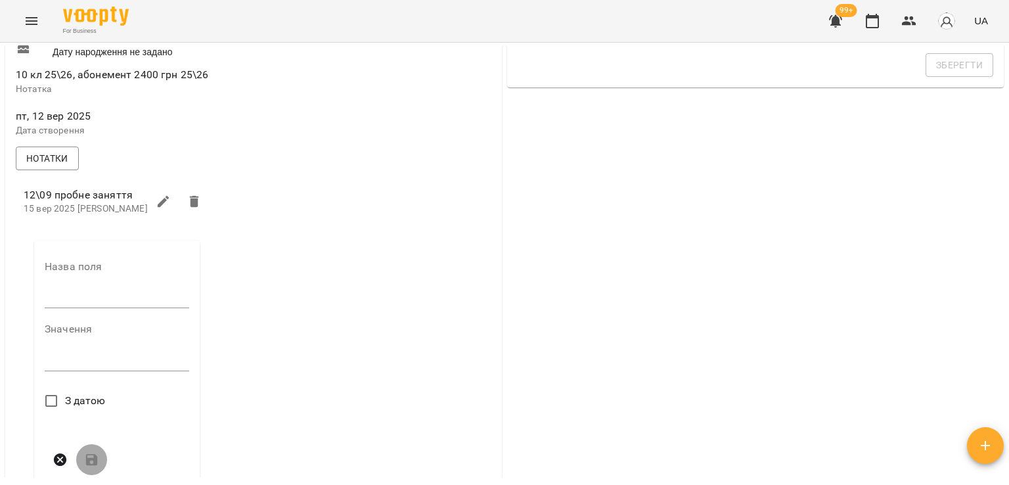
click at [83, 308] on input "text" at bounding box center [117, 298] width 144 height 21
type input "****"
click at [97, 371] on textarea at bounding box center [117, 365] width 144 height 12
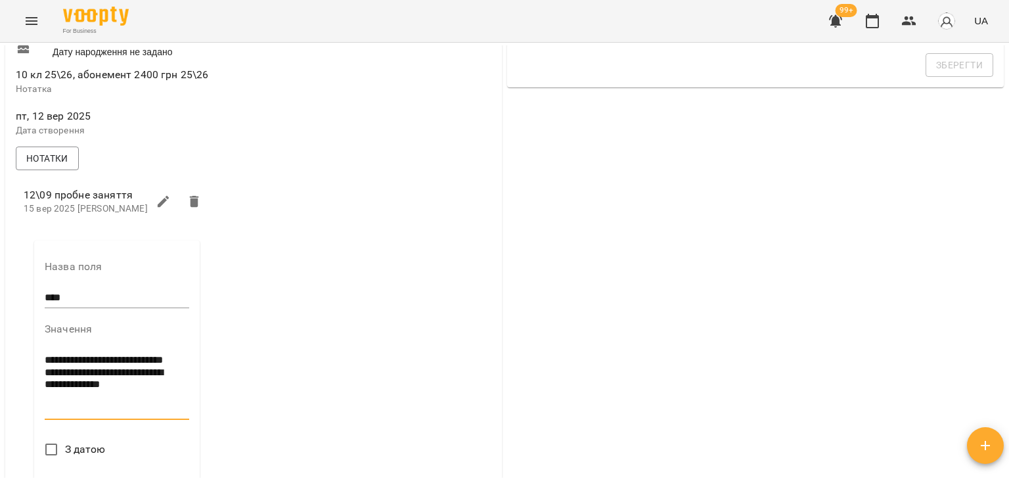
scroll to position [0, 0]
type textarea "**********"
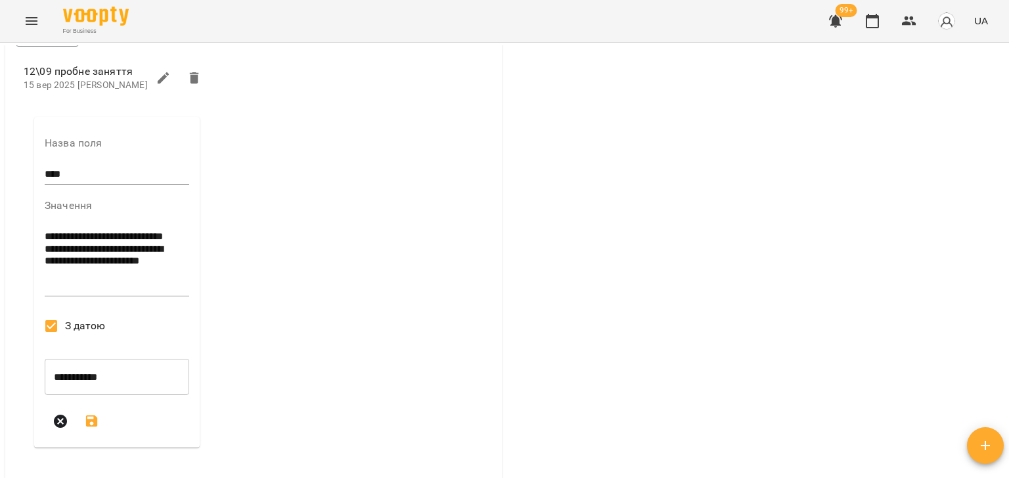
scroll to position [591, 0]
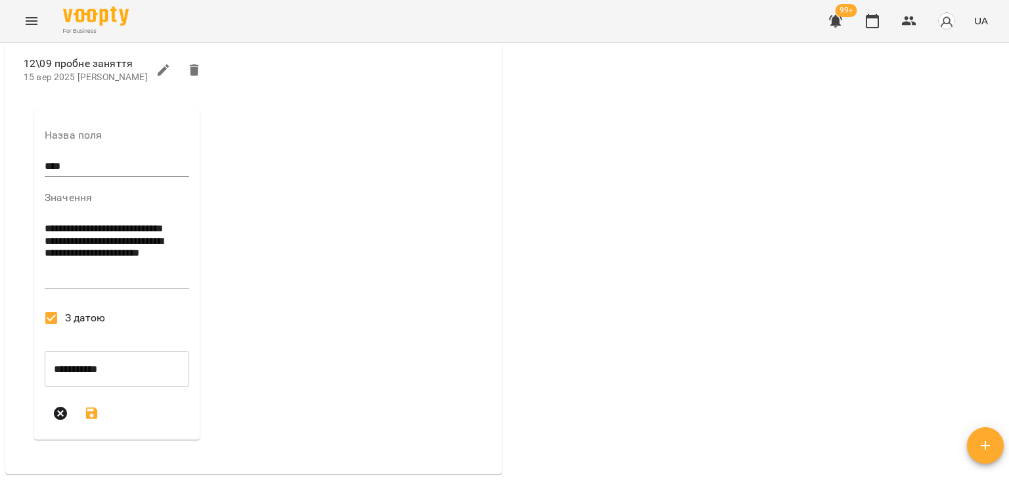
click at [90, 420] on icon "submit" at bounding box center [92, 413] width 16 height 16
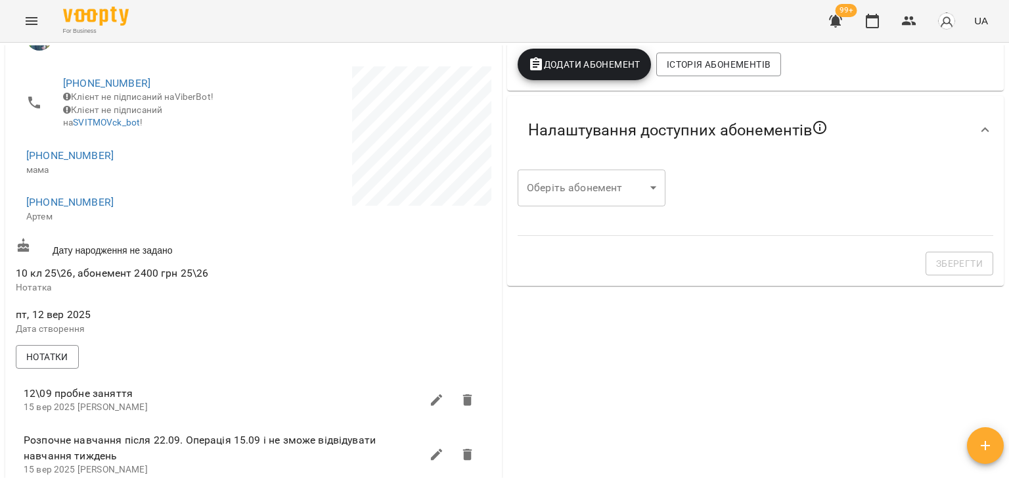
scroll to position [0, 0]
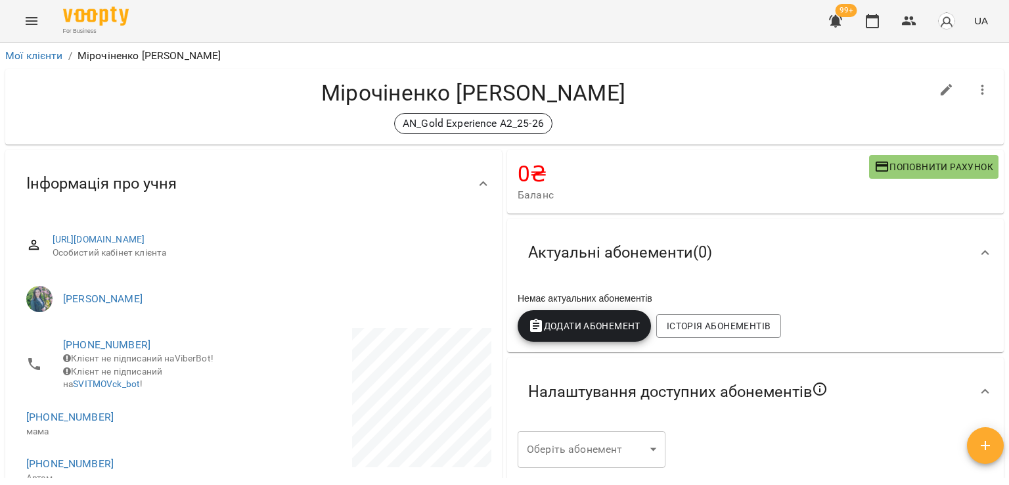
click at [259, 111] on div "Мірочіненко Артем AN_Gold Experience A2_25-26" at bounding box center [473, 106] width 915 height 55
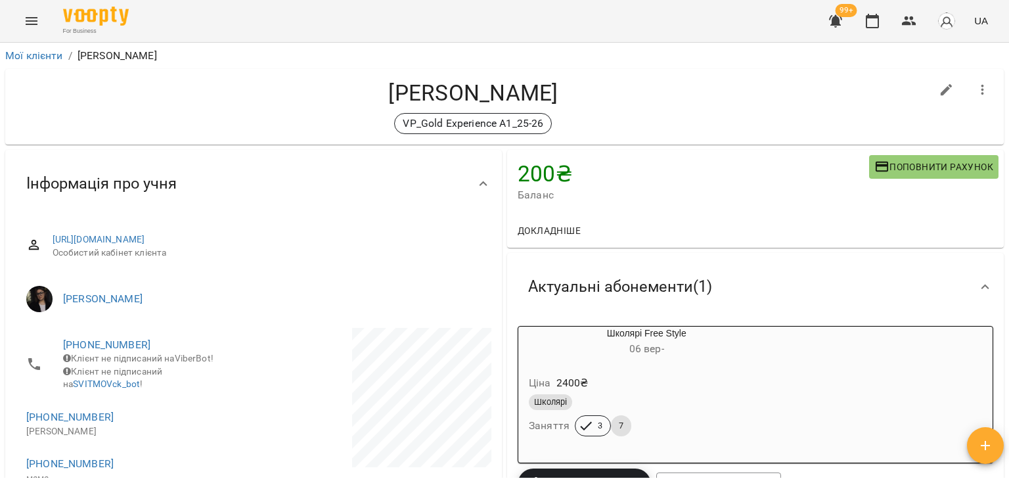
click at [248, 123] on div "VP_Gold Experience A1_25-26" at bounding box center [473, 123] width 915 height 21
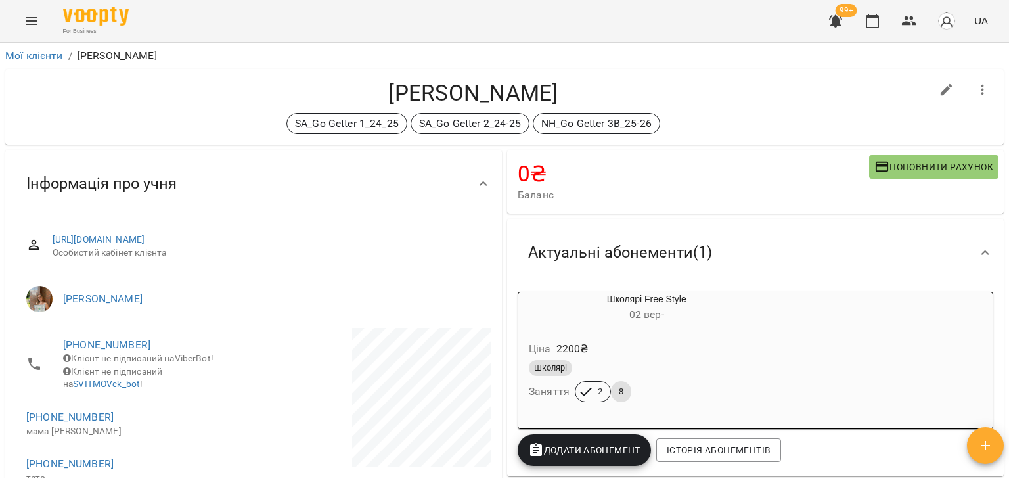
click at [229, 102] on h4 "[PERSON_NAME]" at bounding box center [473, 92] width 915 height 27
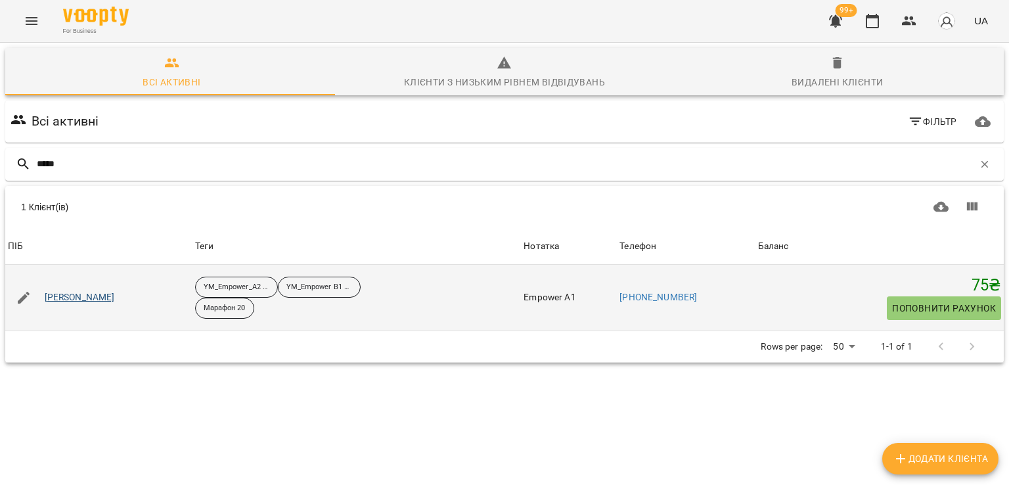
type input "*****"
click at [91, 294] on link "⁨[PERSON_NAME]⁩" at bounding box center [80, 297] width 70 height 13
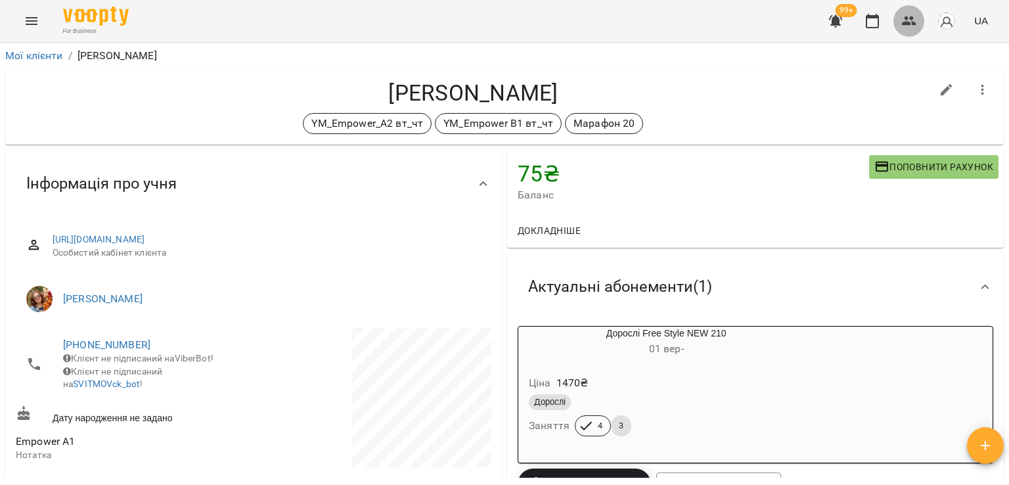
click at [914, 16] on icon "button" at bounding box center [909, 21] width 16 height 16
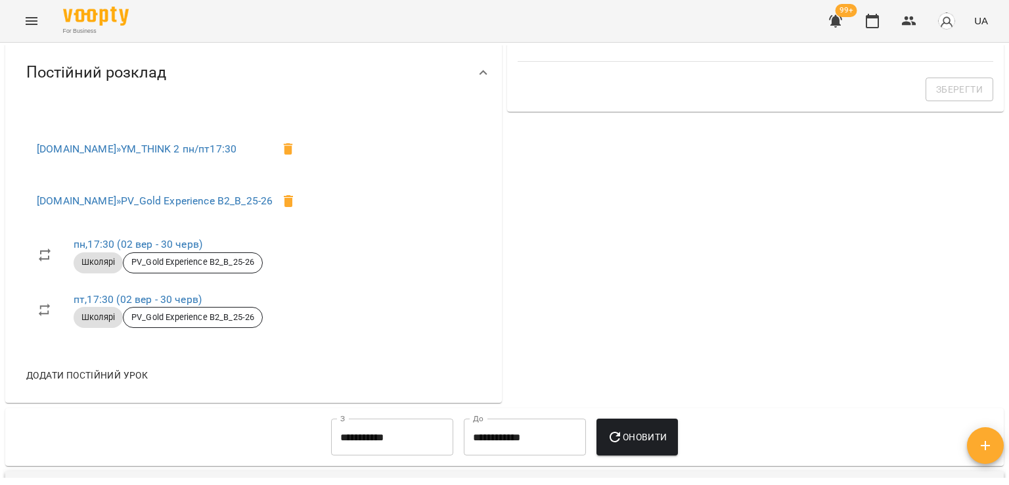
scroll to position [328, 0]
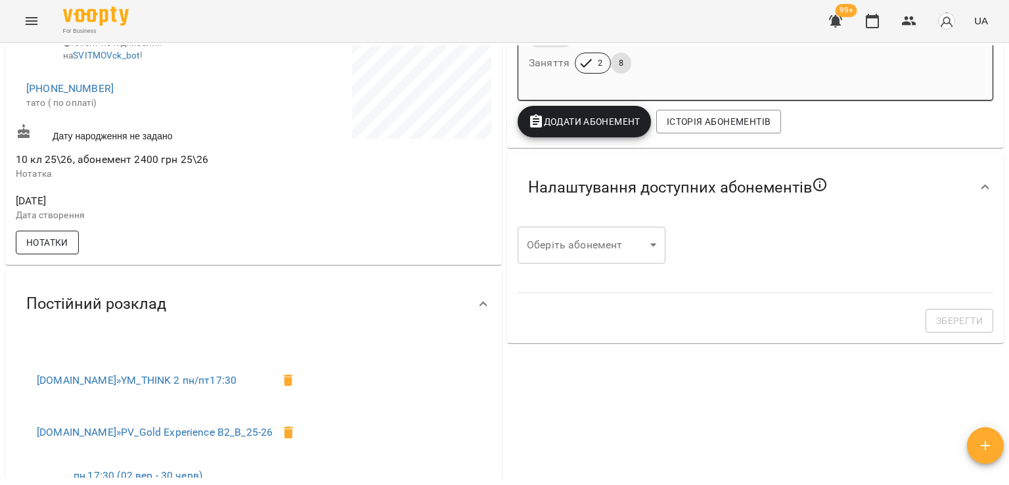
click at [64, 250] on span "Нотатки" at bounding box center [47, 242] width 42 height 16
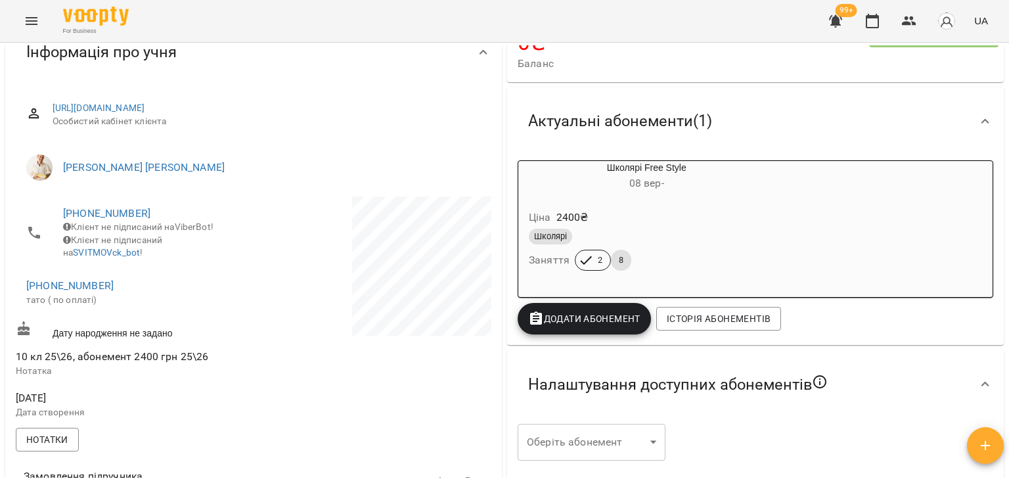
scroll to position [0, 0]
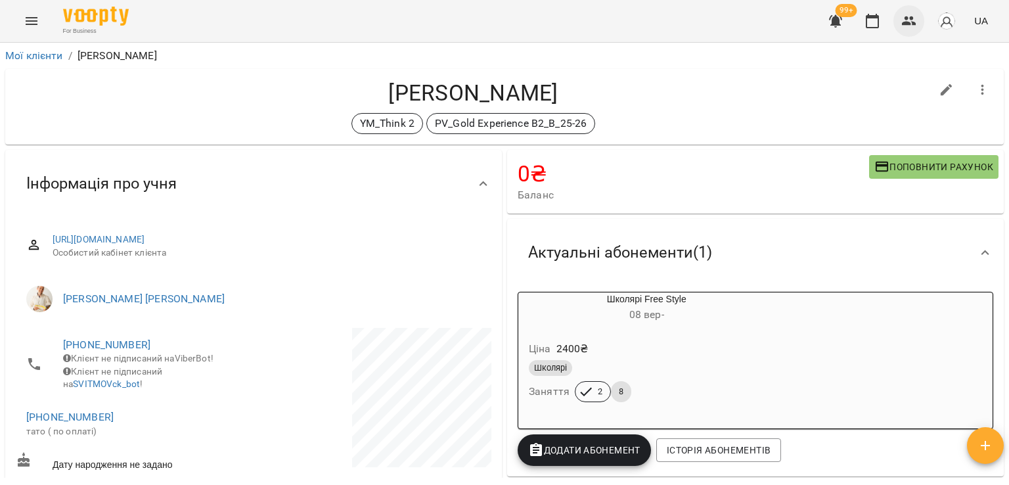
click at [912, 16] on icon "button" at bounding box center [909, 21] width 16 height 16
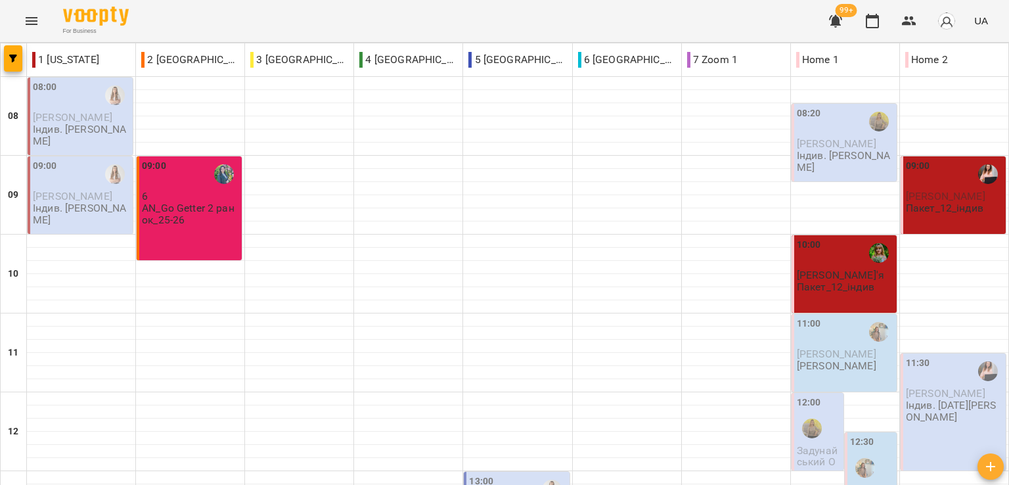
scroll to position [394, 0]
click at [410, 18] on div "For Business 99+ UA" at bounding box center [504, 21] width 1009 height 42
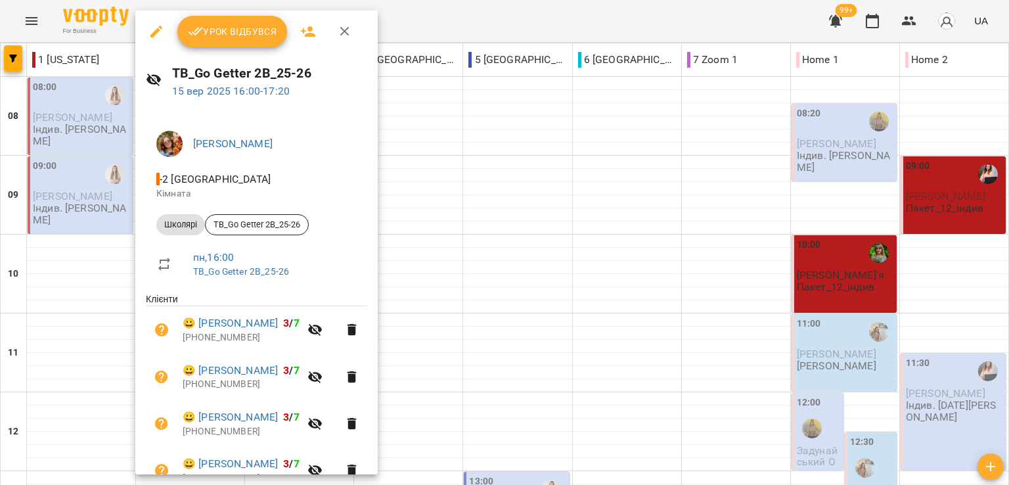
click at [155, 30] on icon "button" at bounding box center [156, 32] width 12 height 12
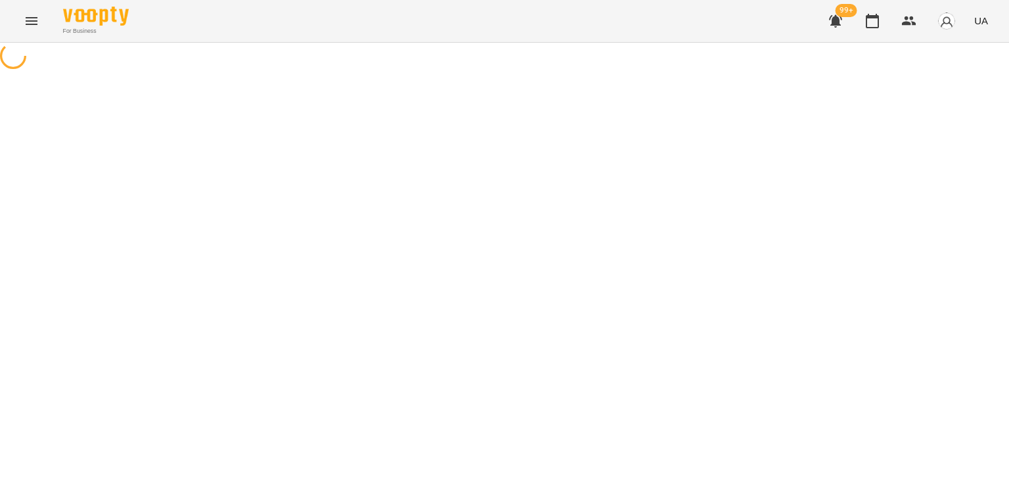
select select "*******"
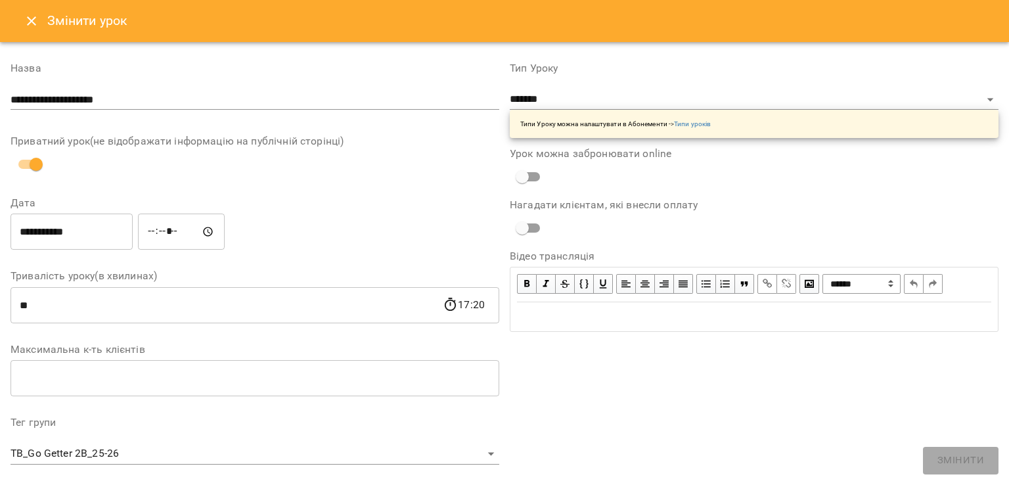
click at [43, 21] on button "Close" at bounding box center [32, 21] width 32 height 32
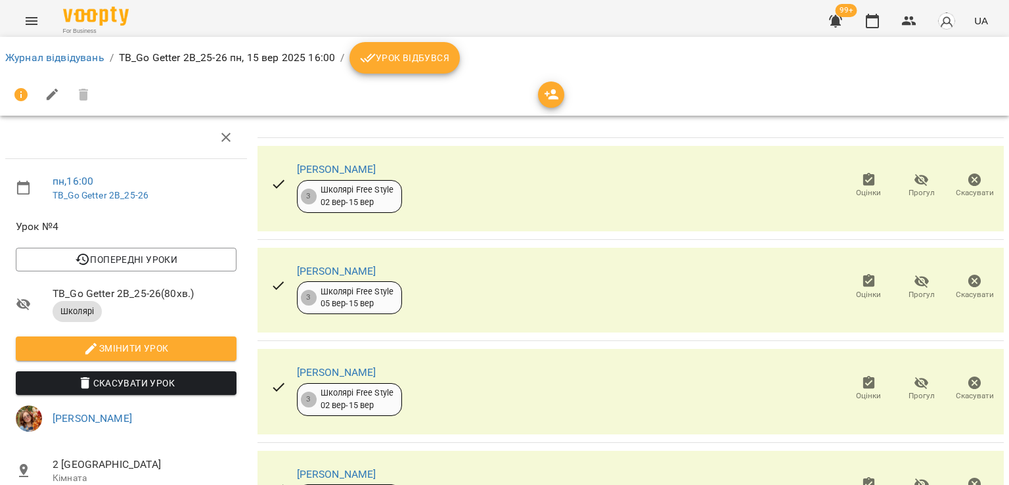
click at [546, 93] on icon "button" at bounding box center [551, 94] width 14 height 11
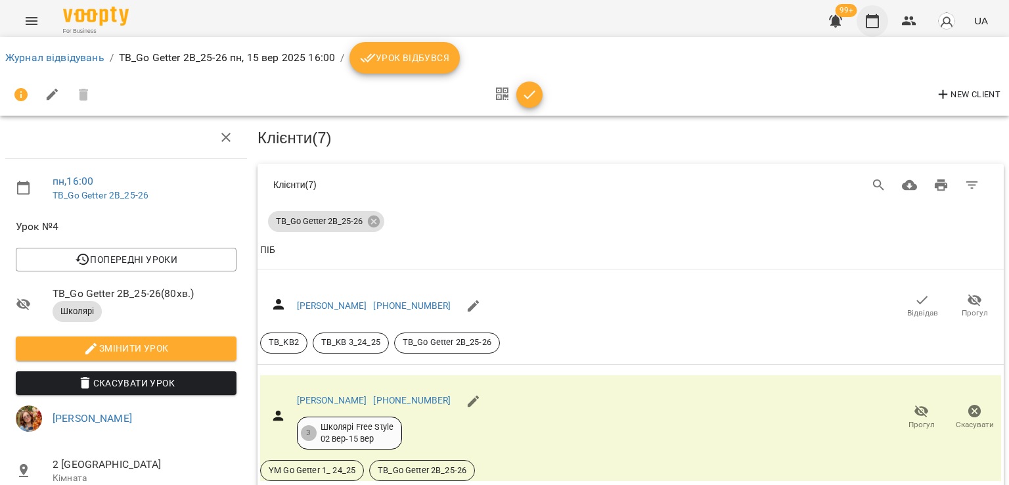
click at [872, 24] on icon "button" at bounding box center [872, 21] width 16 height 16
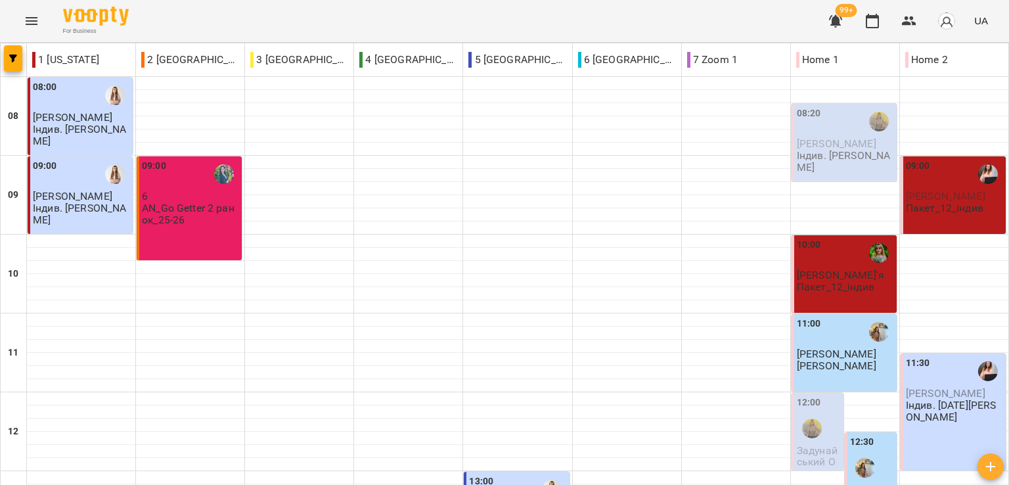
scroll to position [591, 0]
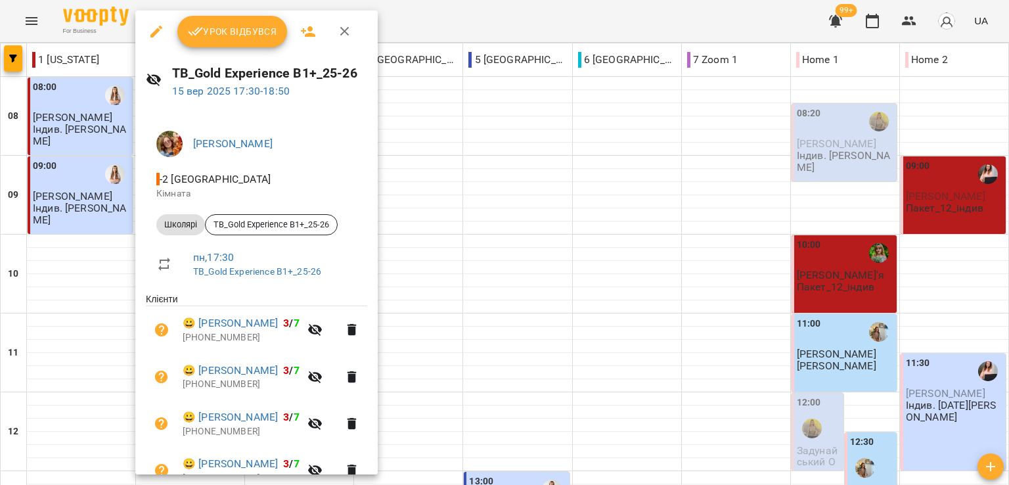
click at [615, 19] on div at bounding box center [504, 242] width 1009 height 485
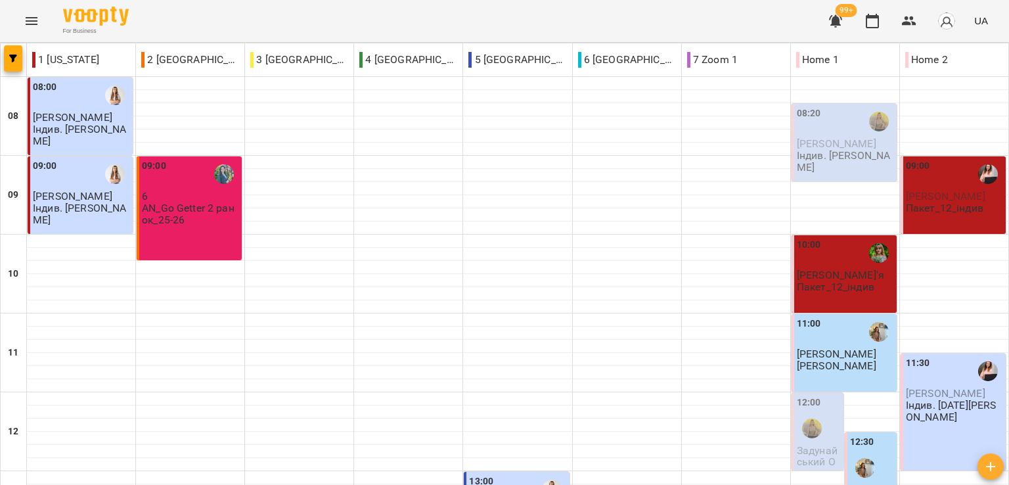
scroll to position [657, 0]
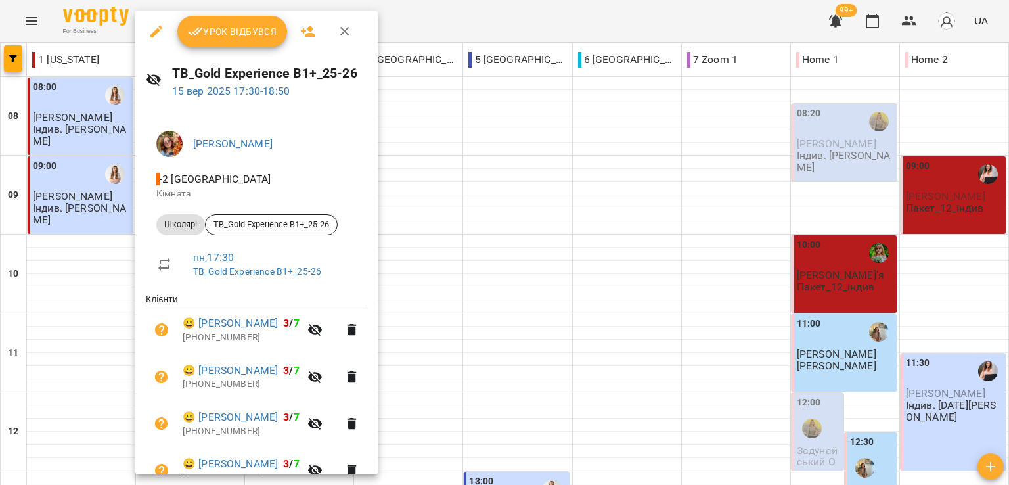
click at [583, 11] on div at bounding box center [504, 242] width 1009 height 485
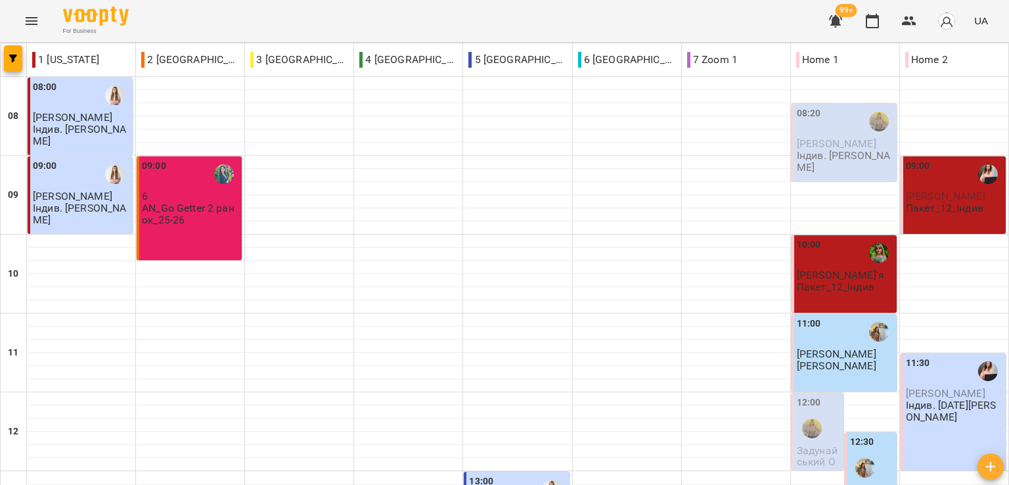
scroll to position [328, 0]
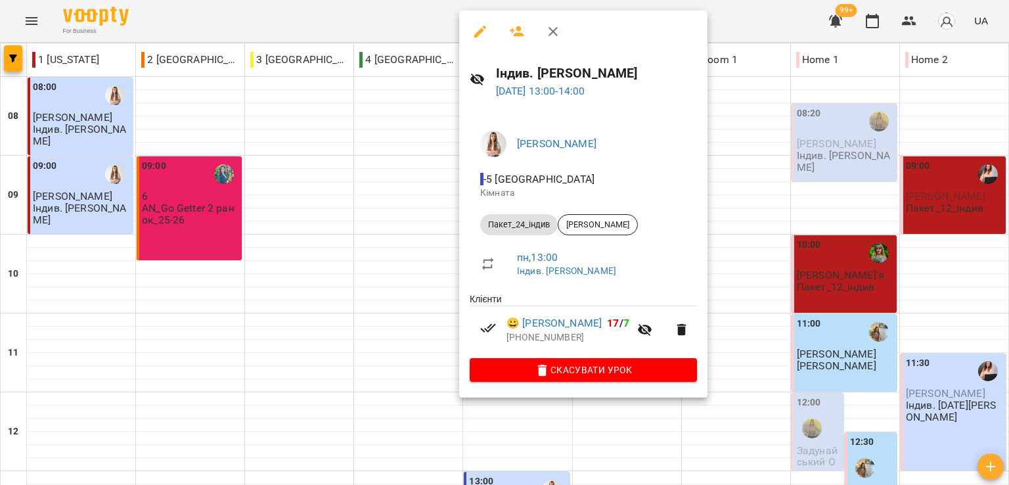
click at [371, 18] on div at bounding box center [504, 242] width 1009 height 485
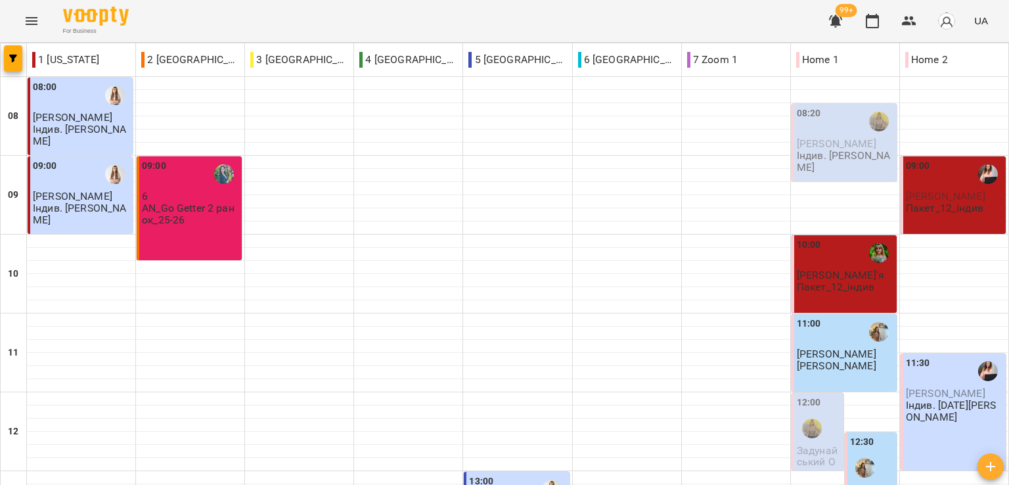
scroll to position [591, 0]
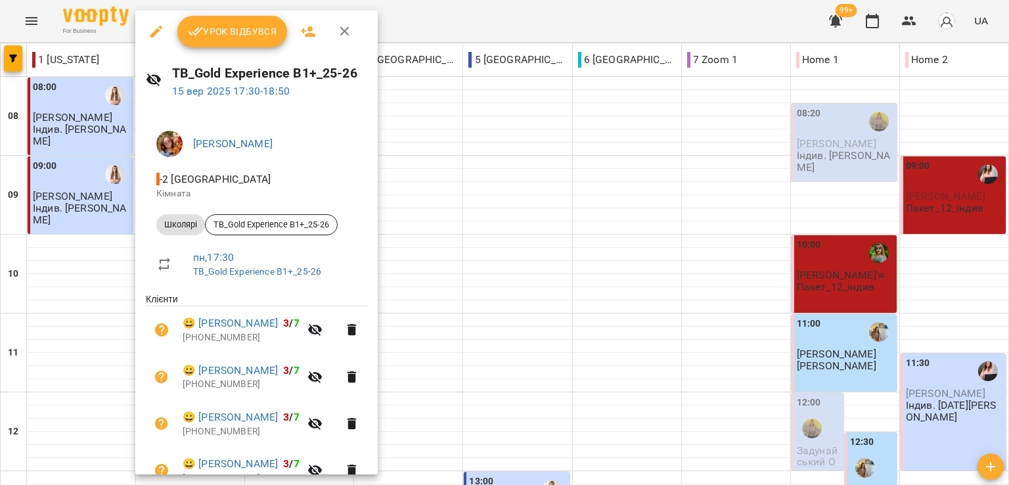
click at [156, 29] on icon "button" at bounding box center [156, 32] width 16 height 16
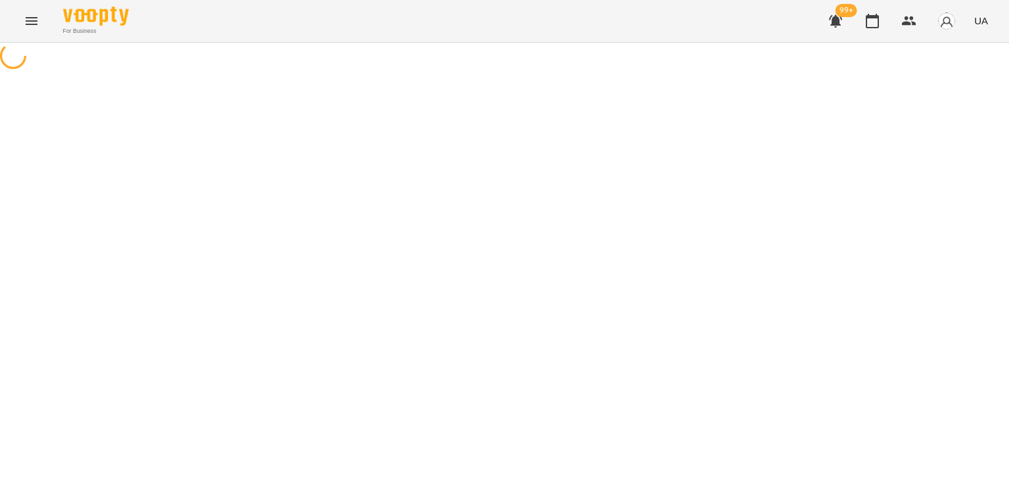
select select "*******"
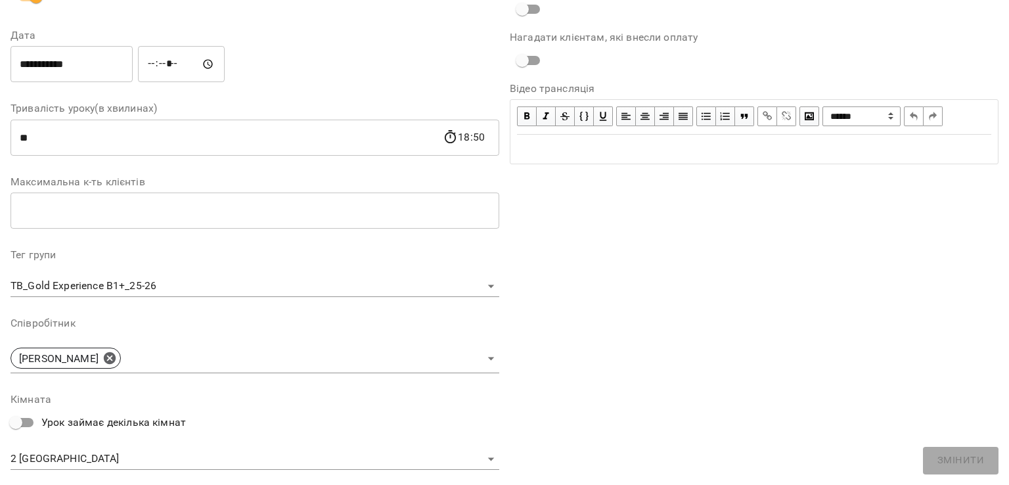
scroll to position [263, 0]
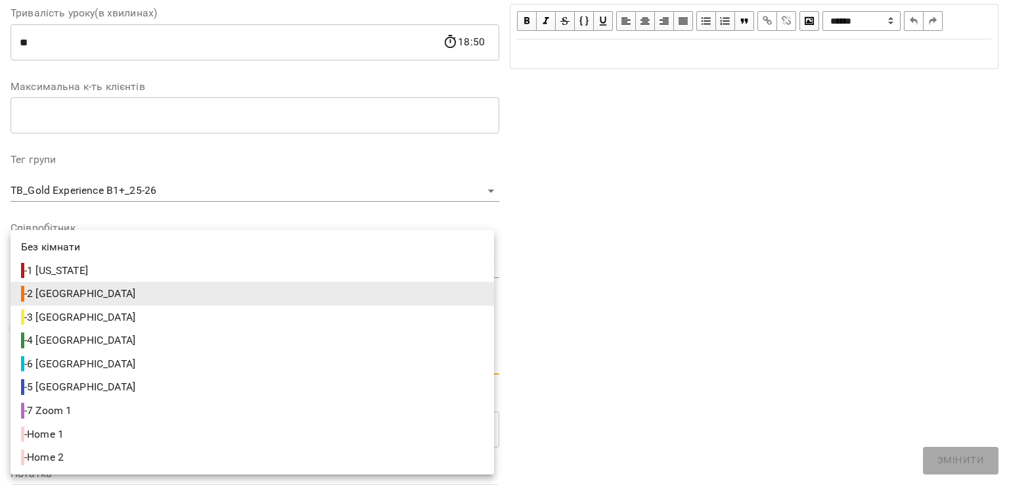
click at [42, 368] on body "For Business 99+ UA Журнал відвідувань / TB_Gold Experience B1+_25-26 пн, 15 ве…" at bounding box center [504, 467] width 1009 height 934
click at [77, 265] on span "- 1 New York" at bounding box center [56, 271] width 70 height 16
type input "**********"
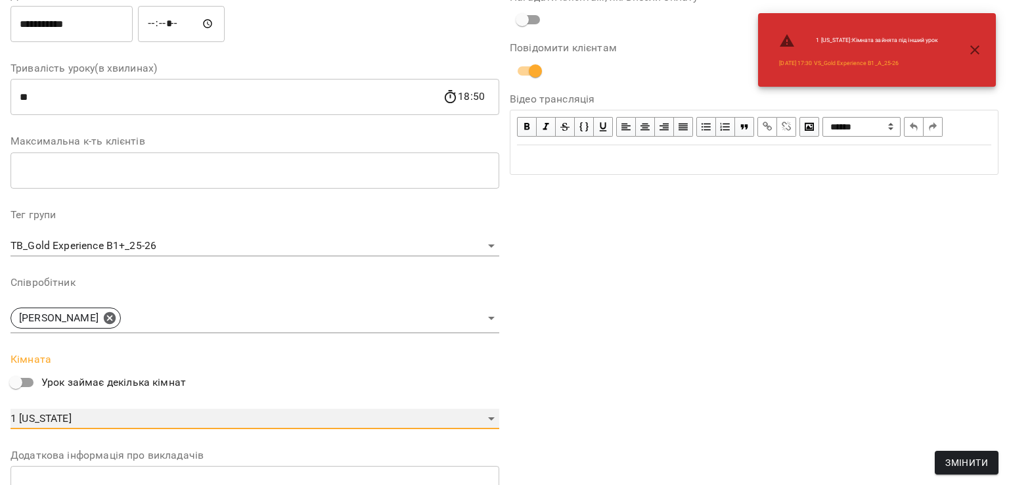
scroll to position [317, 0]
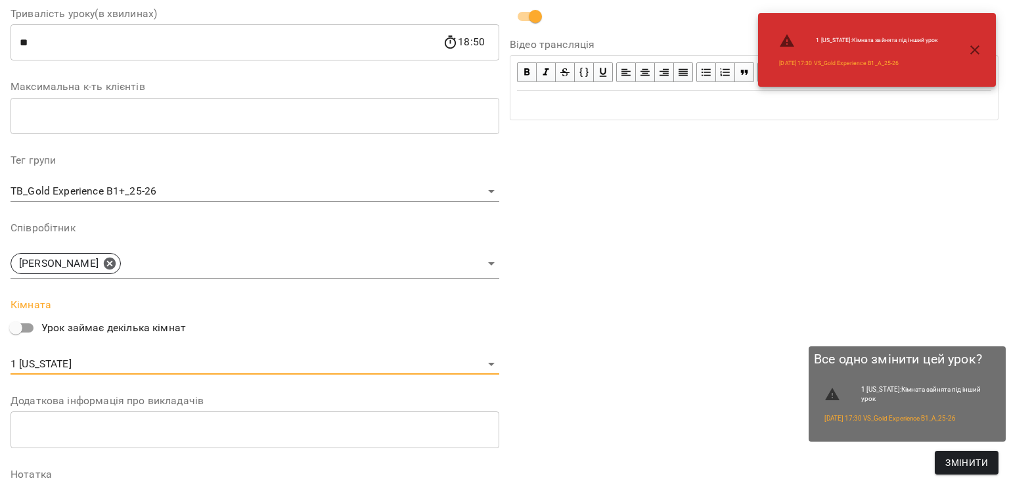
click at [965, 461] on span "Змінити" at bounding box center [966, 463] width 43 height 16
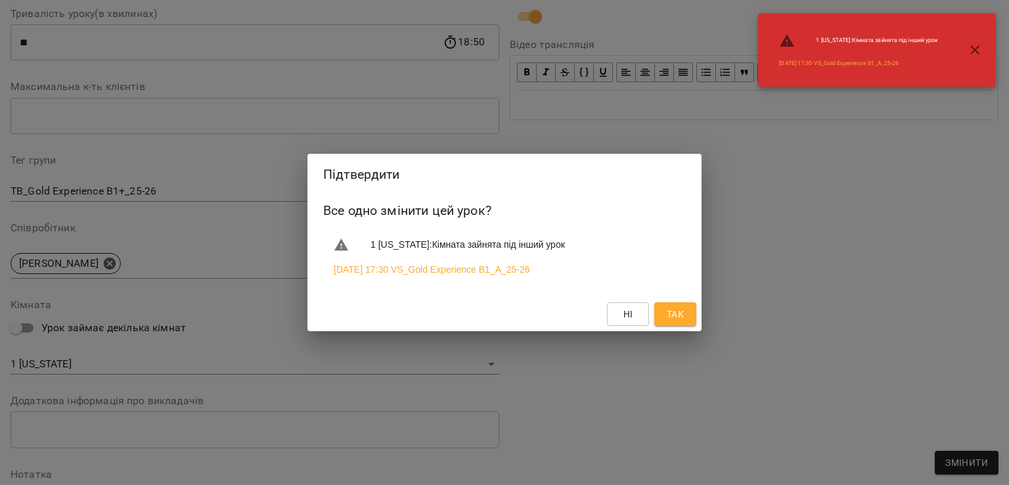
click at [678, 325] on button "Так" at bounding box center [675, 314] width 42 height 24
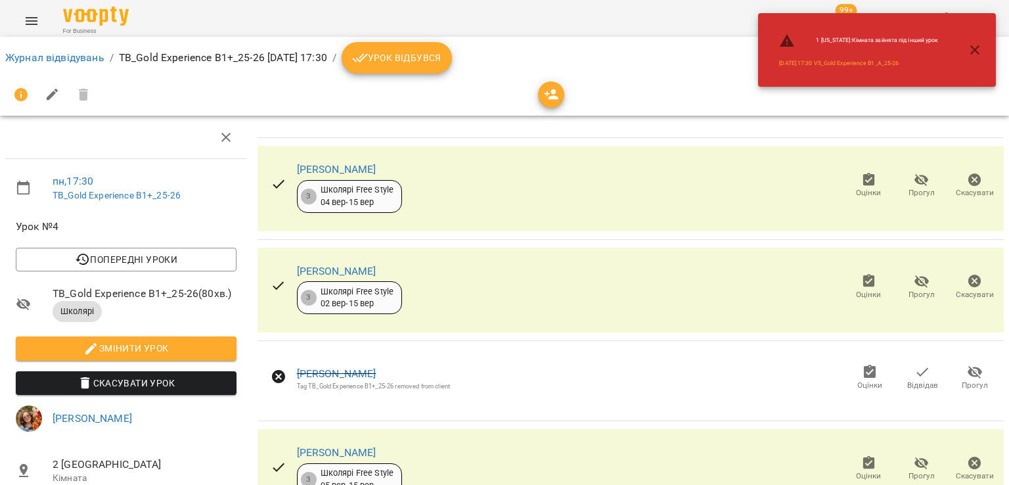
click at [970, 53] on icon "button" at bounding box center [975, 50] width 16 height 16
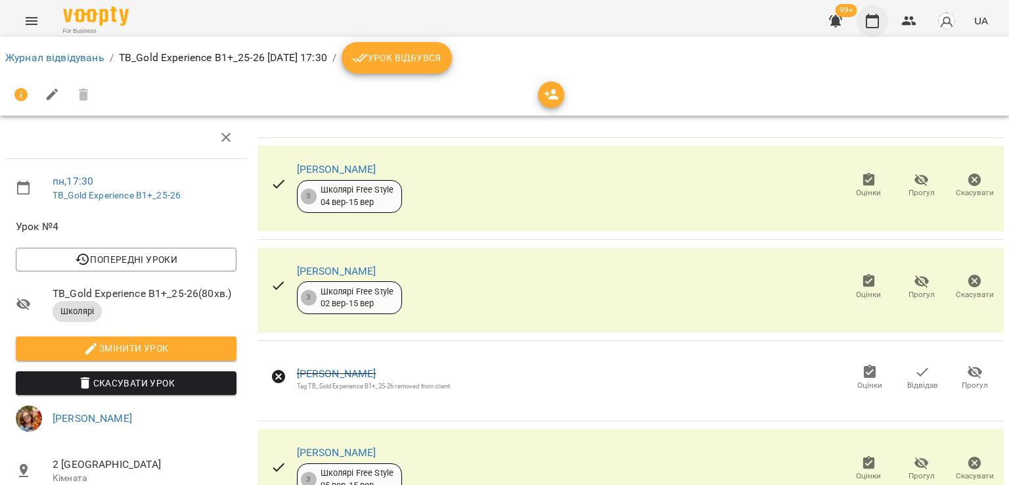
click at [873, 12] on button "button" at bounding box center [872, 21] width 32 height 32
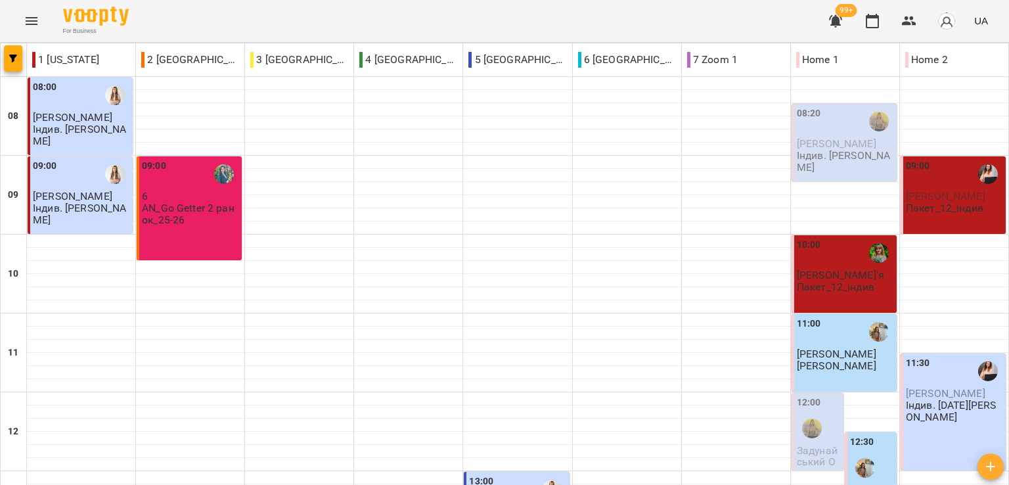
scroll to position [591, 0]
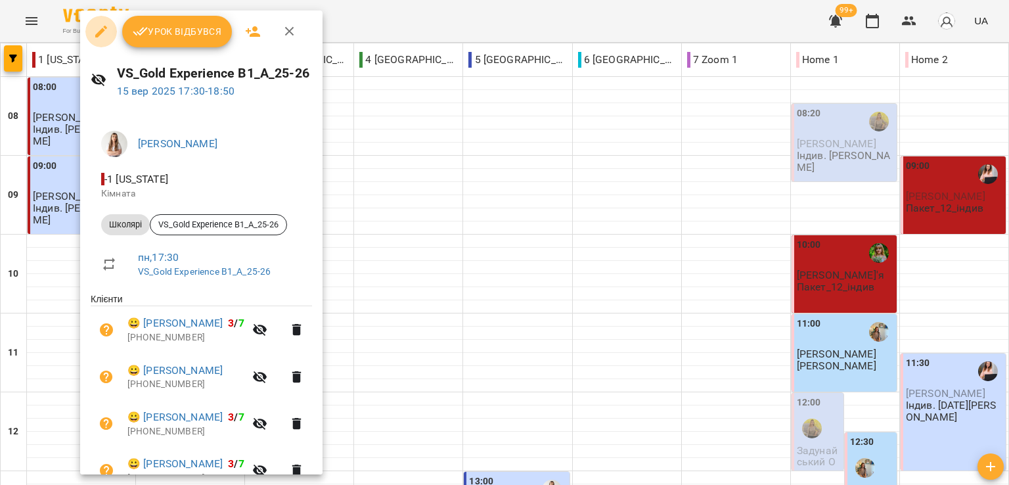
click at [104, 33] on icon "button" at bounding box center [101, 32] width 16 height 16
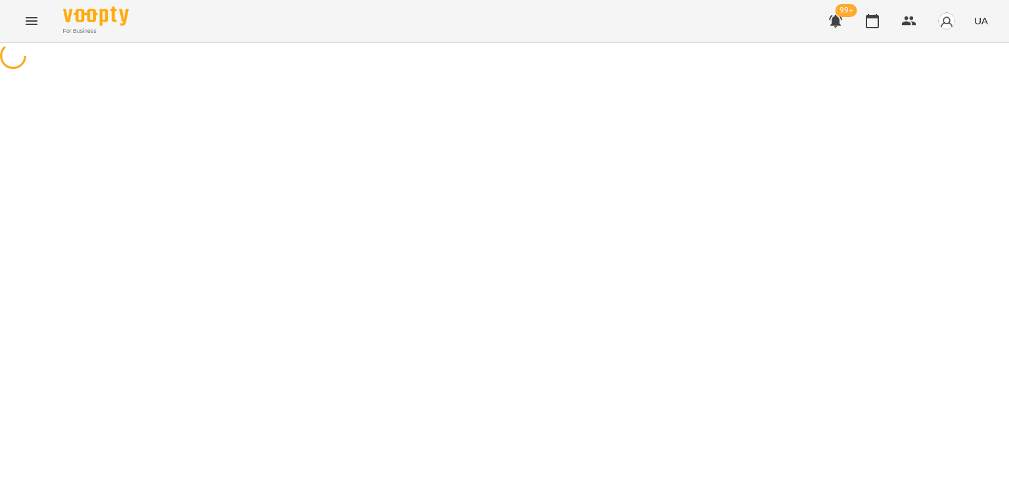
select select "*******"
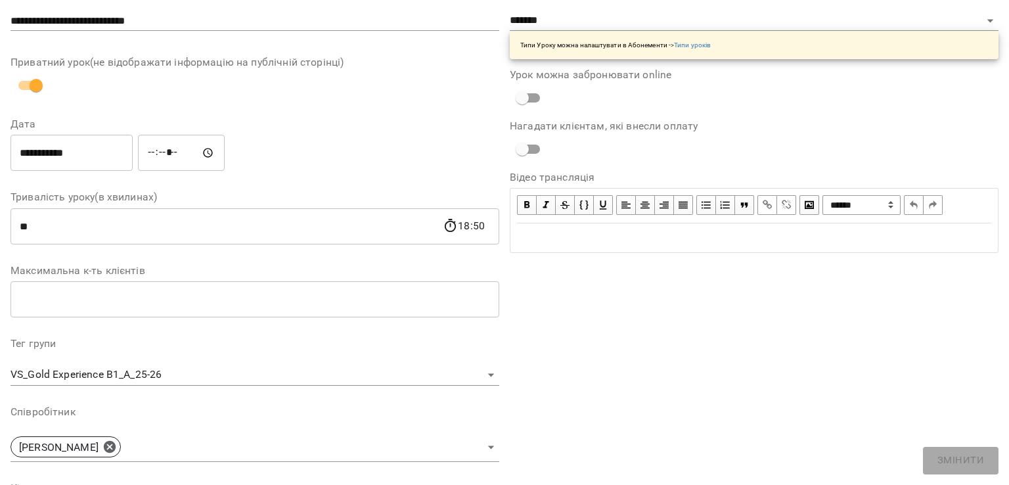
scroll to position [197, 0]
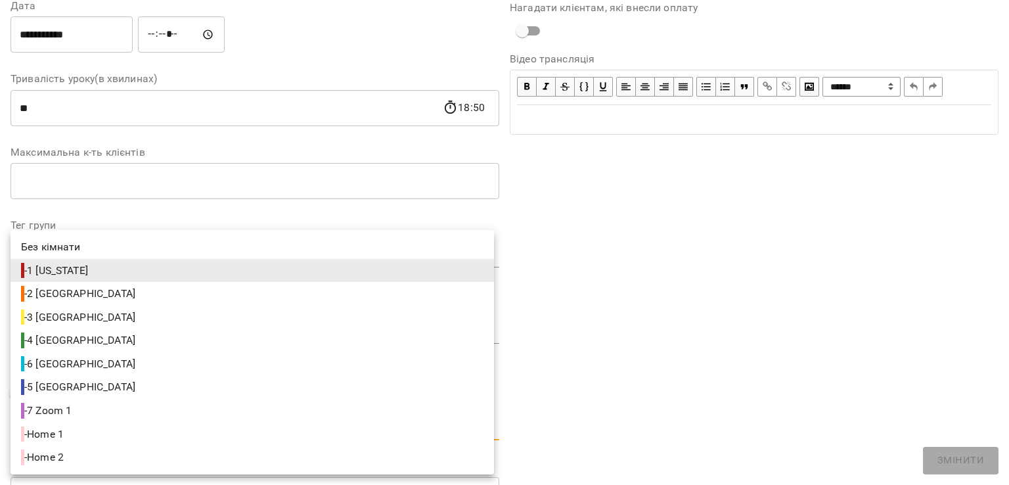
click at [65, 296] on span "- 2 London" at bounding box center [79, 294] width 117 height 16
type input "**********"
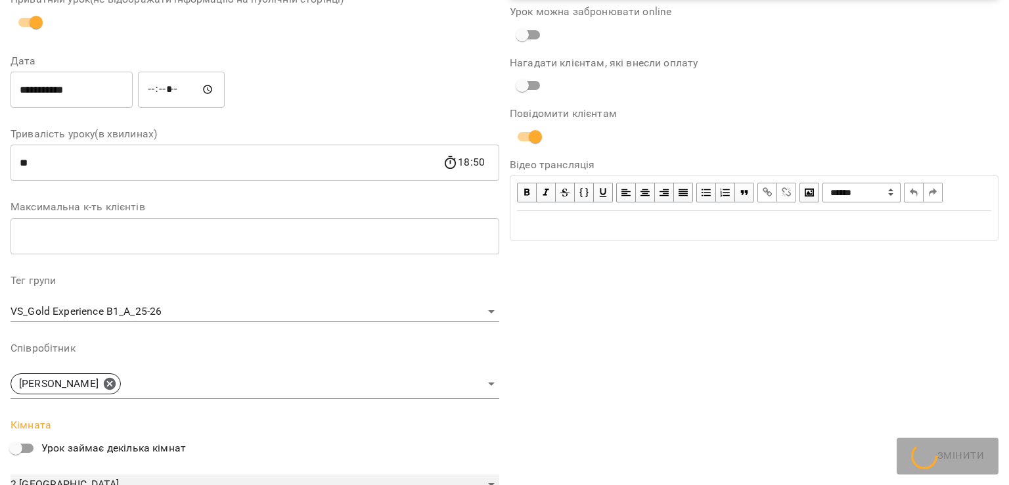
scroll to position [252, 0]
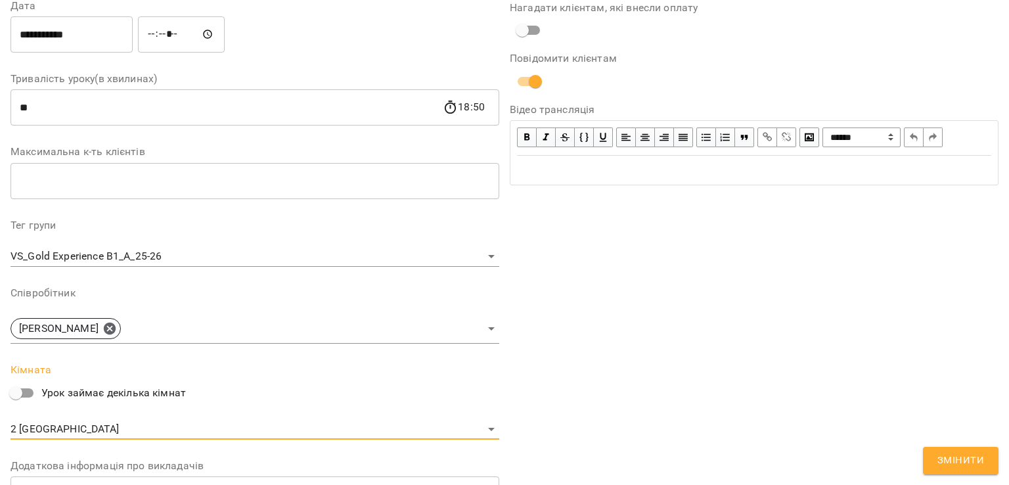
click at [955, 463] on span "Змінити" at bounding box center [960, 460] width 47 height 17
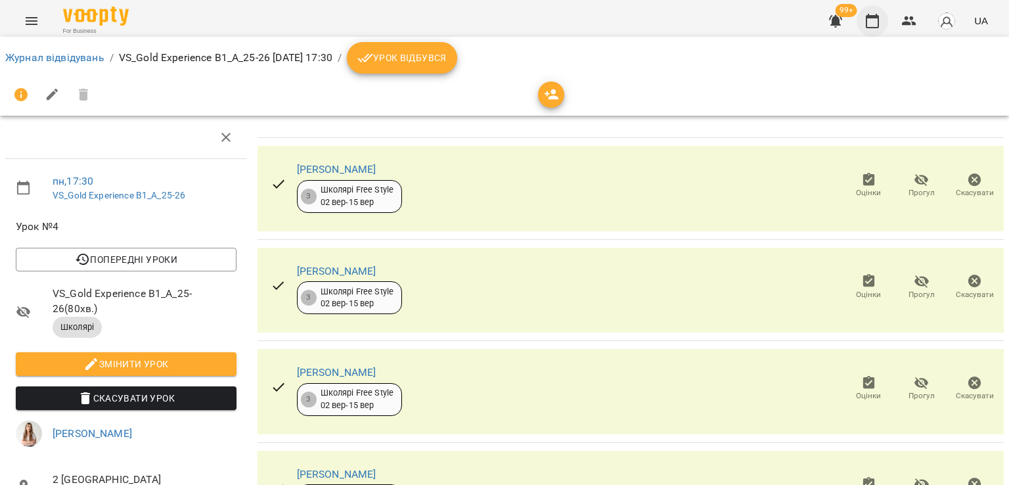
click at [869, 22] on icon "button" at bounding box center [872, 21] width 16 height 16
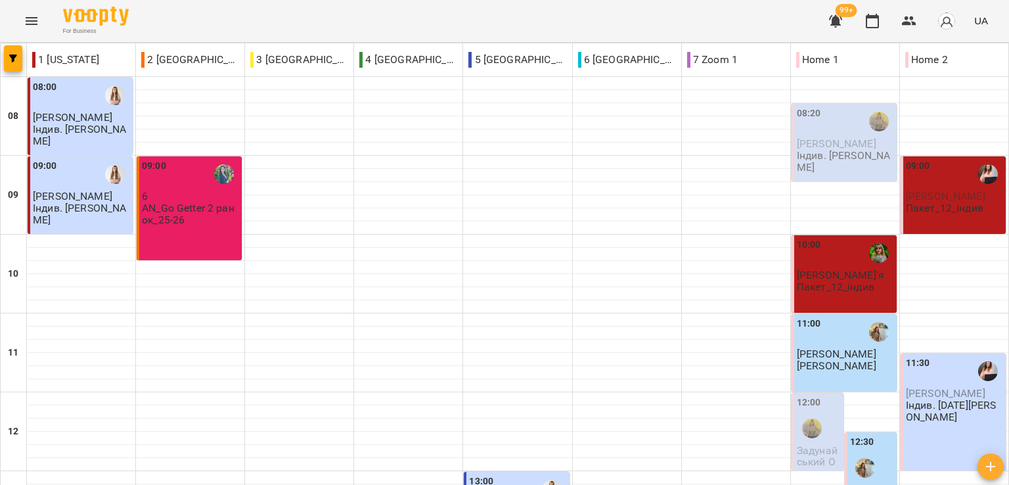
scroll to position [328, 0]
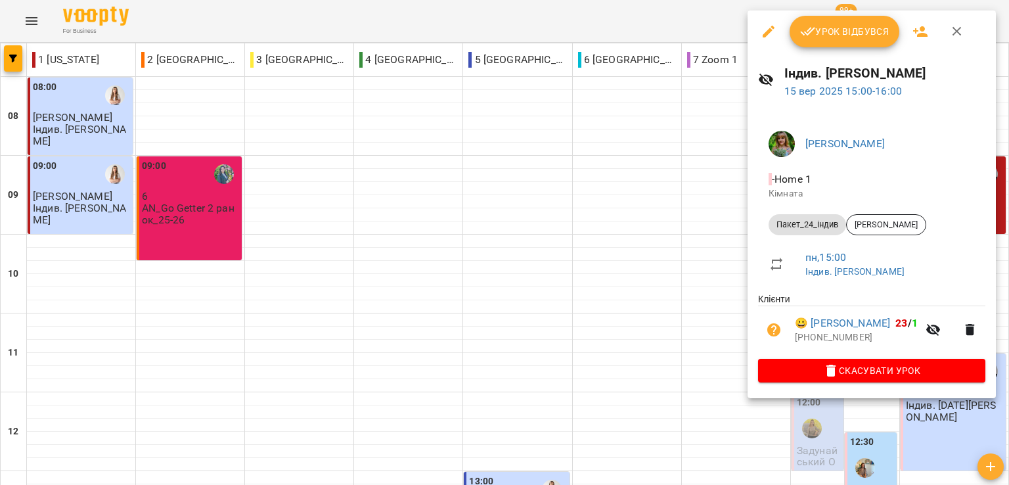
click at [838, 24] on span "Урок відбувся" at bounding box center [844, 32] width 89 height 16
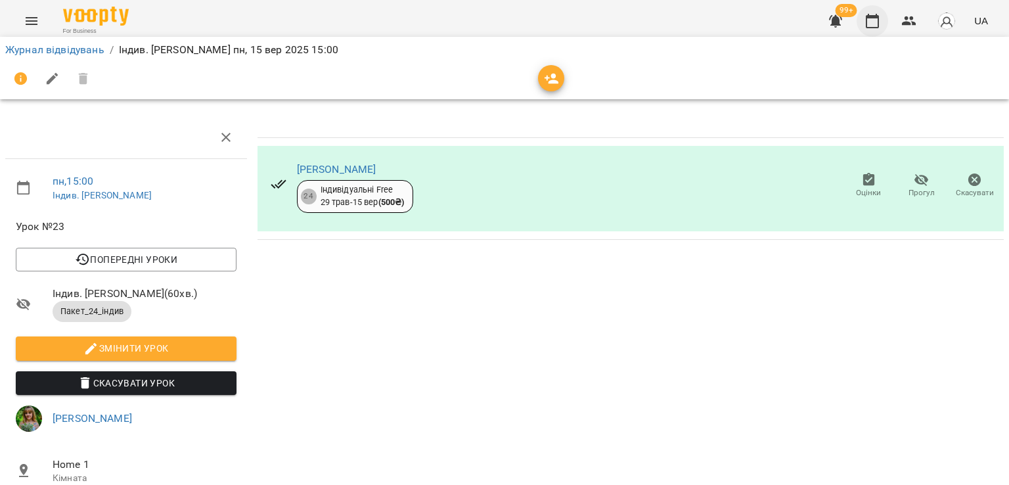
click at [874, 18] on icon "button" at bounding box center [872, 21] width 16 height 16
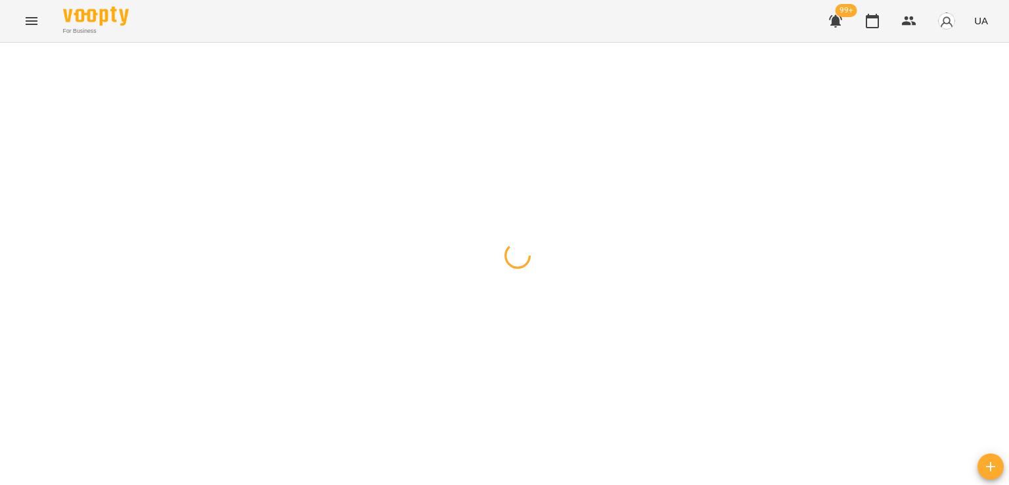
click at [671, 16] on div "For Business 99+ UA" at bounding box center [504, 21] width 1009 height 42
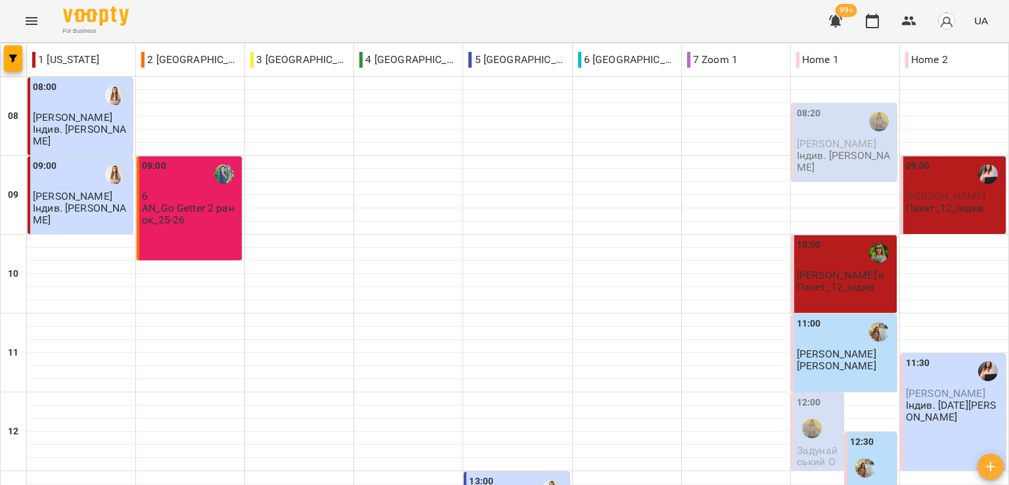
scroll to position [460, 0]
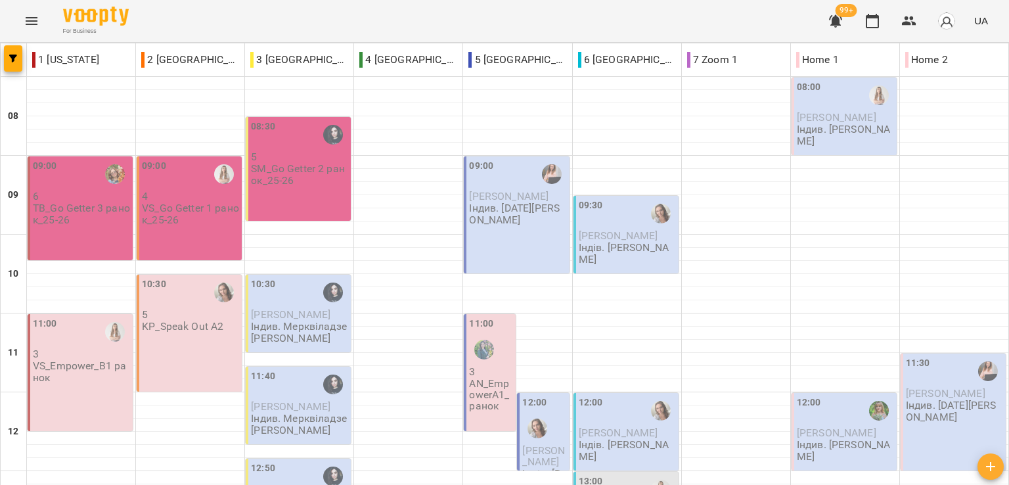
click at [750, 24] on div "For Business 99+ UA" at bounding box center [504, 21] width 1009 height 42
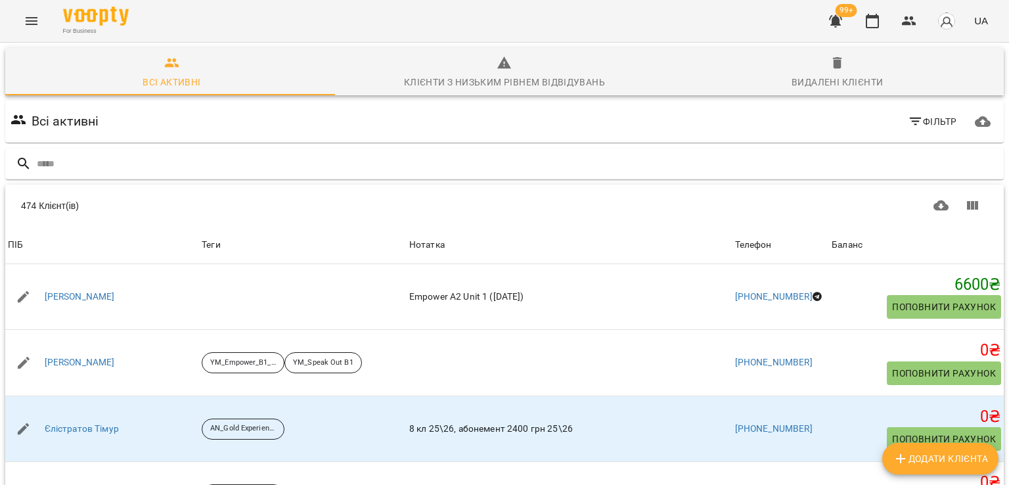
click at [218, 161] on input "text" at bounding box center [518, 164] width 962 height 22
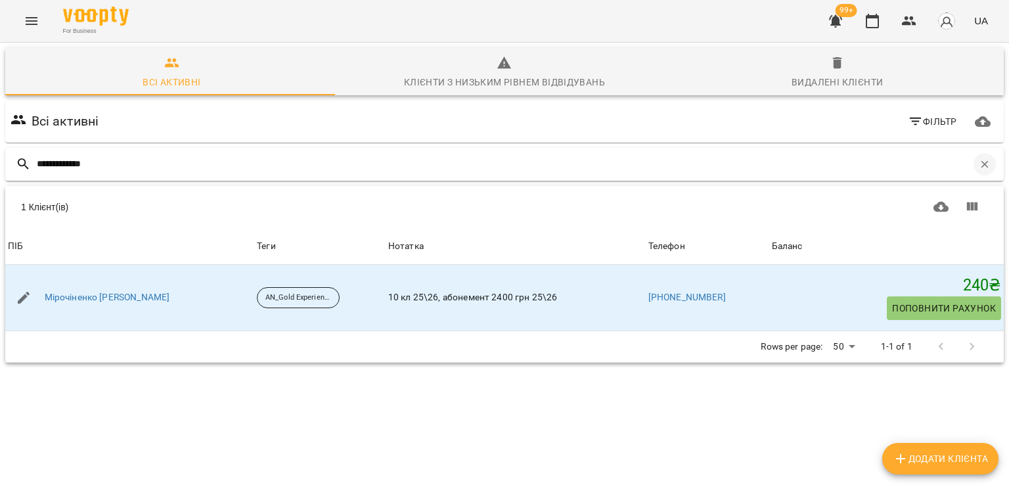
type input "**********"
click at [973, 161] on button "button" at bounding box center [984, 164] width 22 height 22
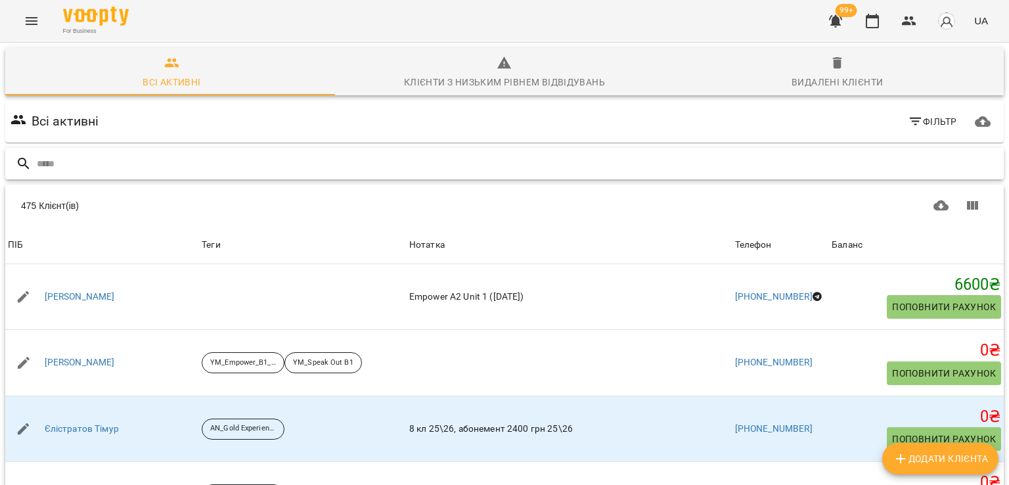
click at [223, 166] on input "text" at bounding box center [518, 164] width 962 height 22
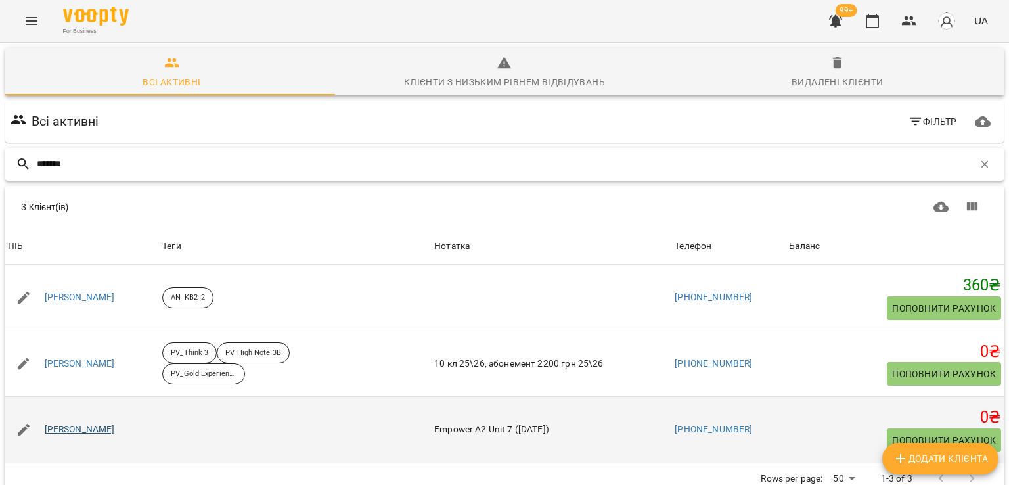
type input "*******"
click at [97, 427] on link "[PERSON_NAME]" at bounding box center [80, 429] width 70 height 13
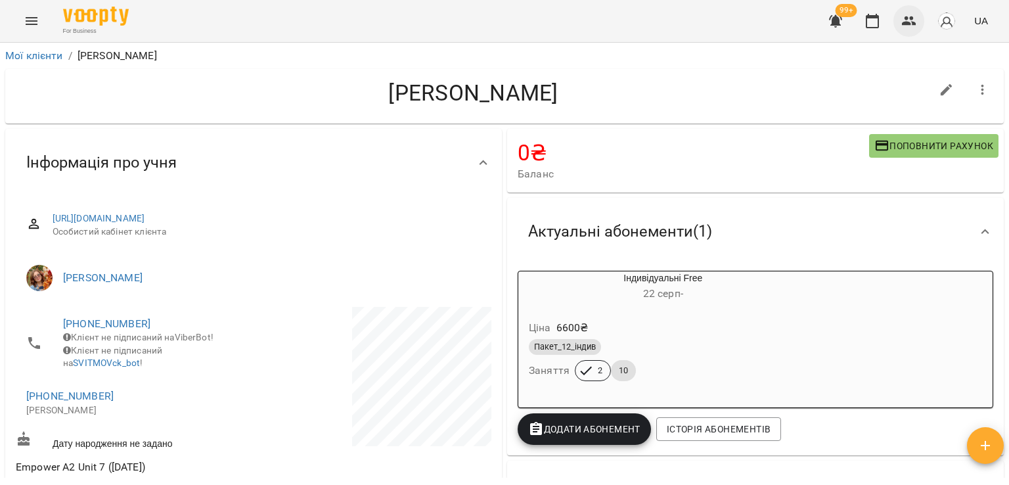
click at [912, 14] on icon "button" at bounding box center [909, 21] width 16 height 16
